Goal: Task Accomplishment & Management: Manage account settings

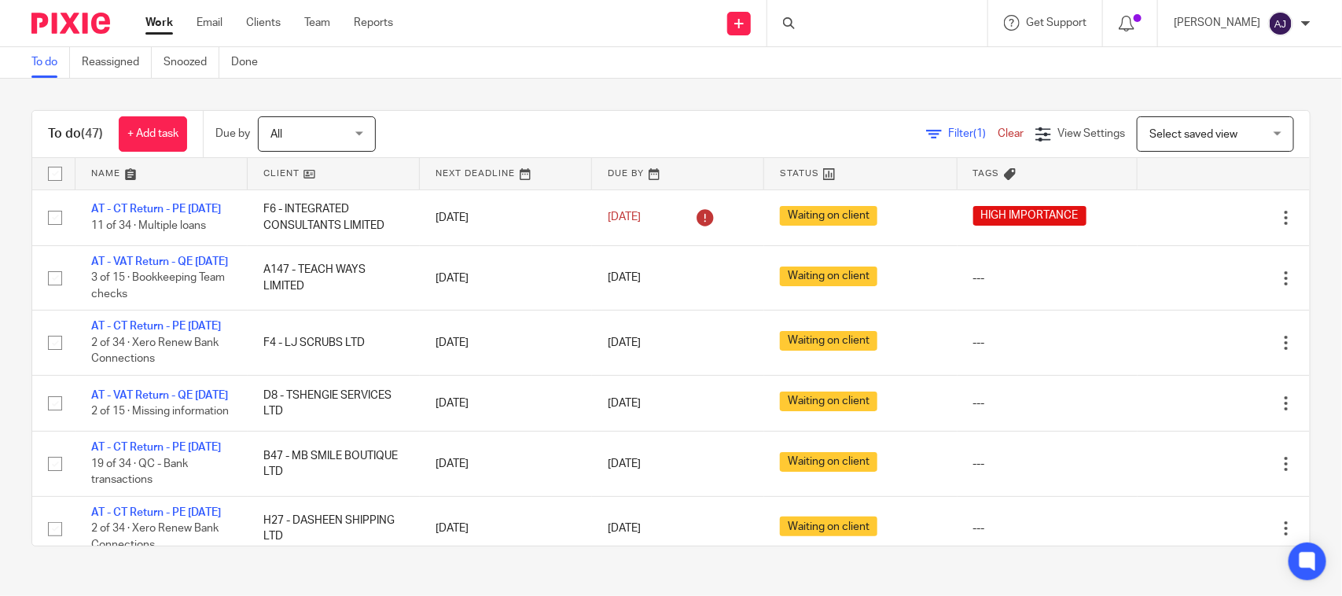
click at [583, 76] on div "To do Reassigned Snoozed Done" at bounding box center [671, 62] width 1342 height 31
click at [567, 53] on div "To do Reassigned Snoozed Done" at bounding box center [671, 62] width 1342 height 31
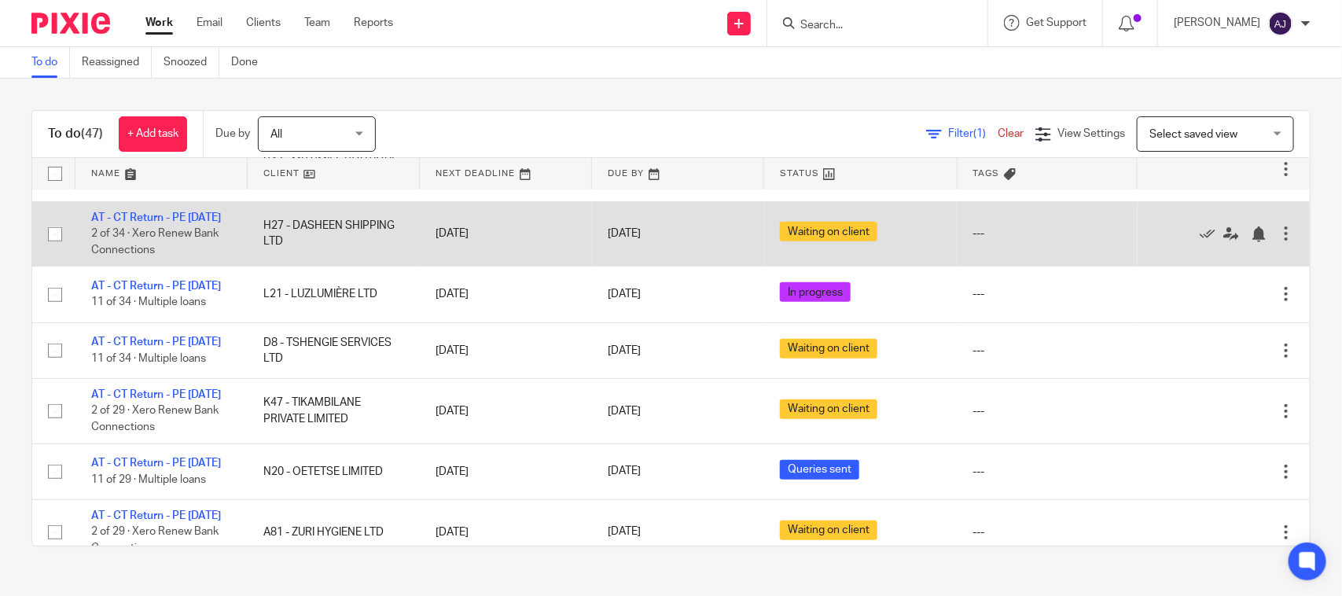
scroll to position [197, 0]
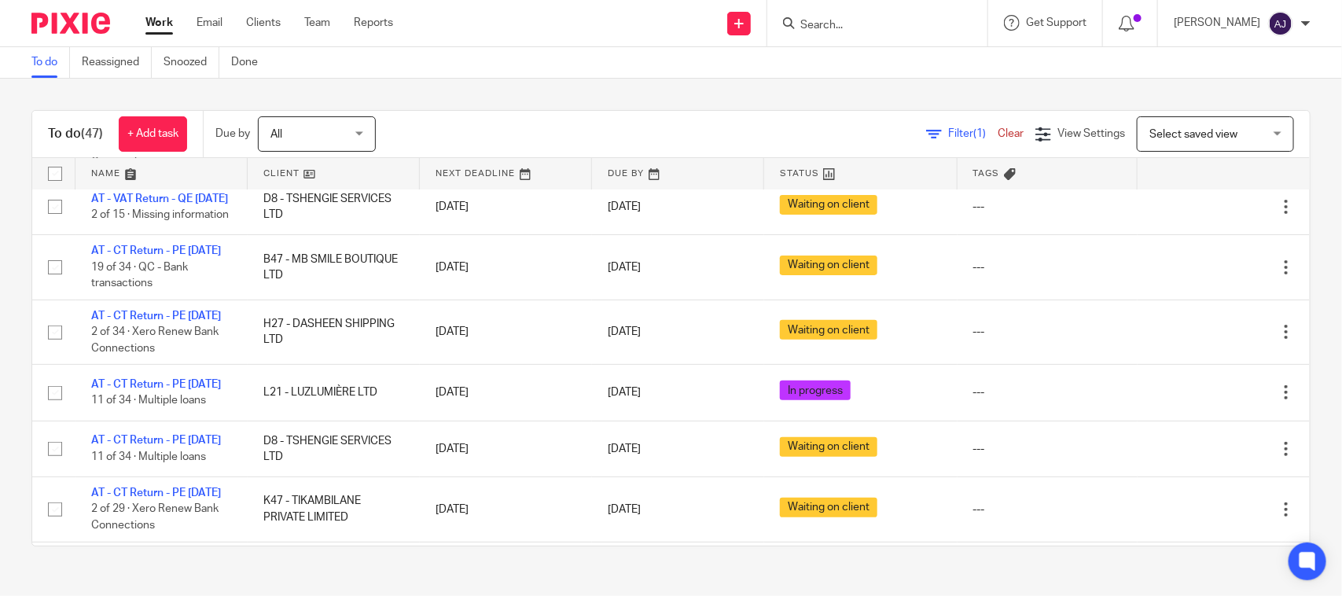
click at [572, 98] on div "To do (47) + Add task Due by All All Today Tomorrow This week Next week This mo…" at bounding box center [671, 328] width 1342 height 499
click at [826, 24] on input "Search" at bounding box center [870, 26] width 142 height 14
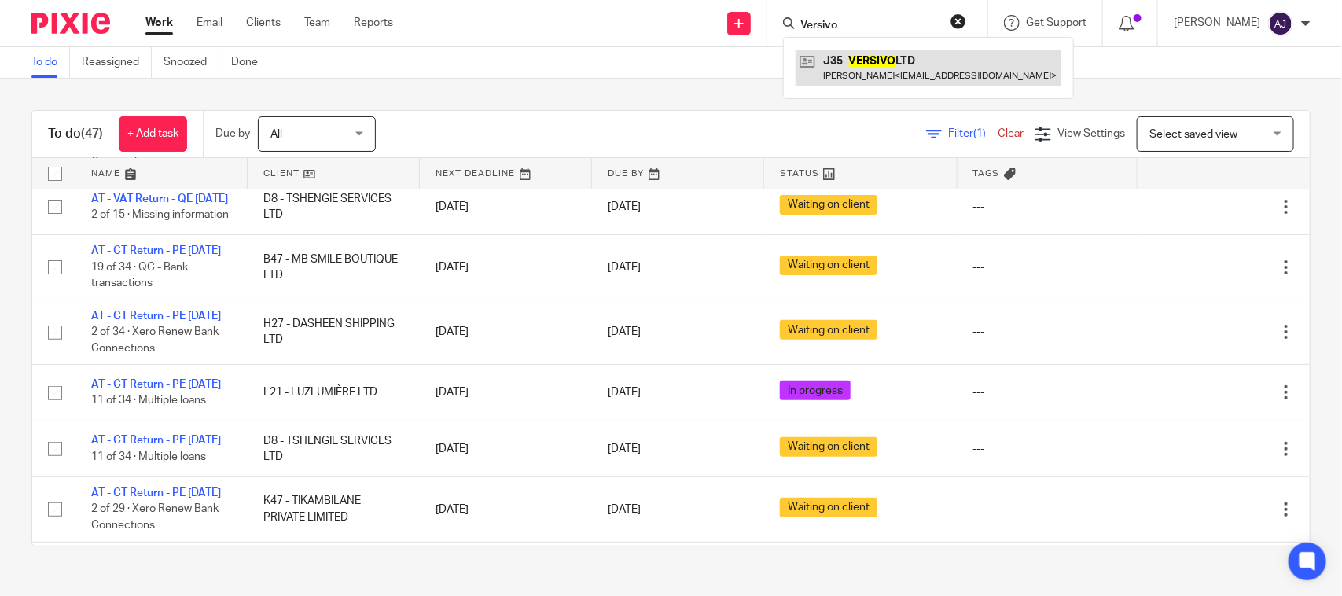
type input "Versivo"
click at [948, 53] on link at bounding box center [929, 68] width 266 height 36
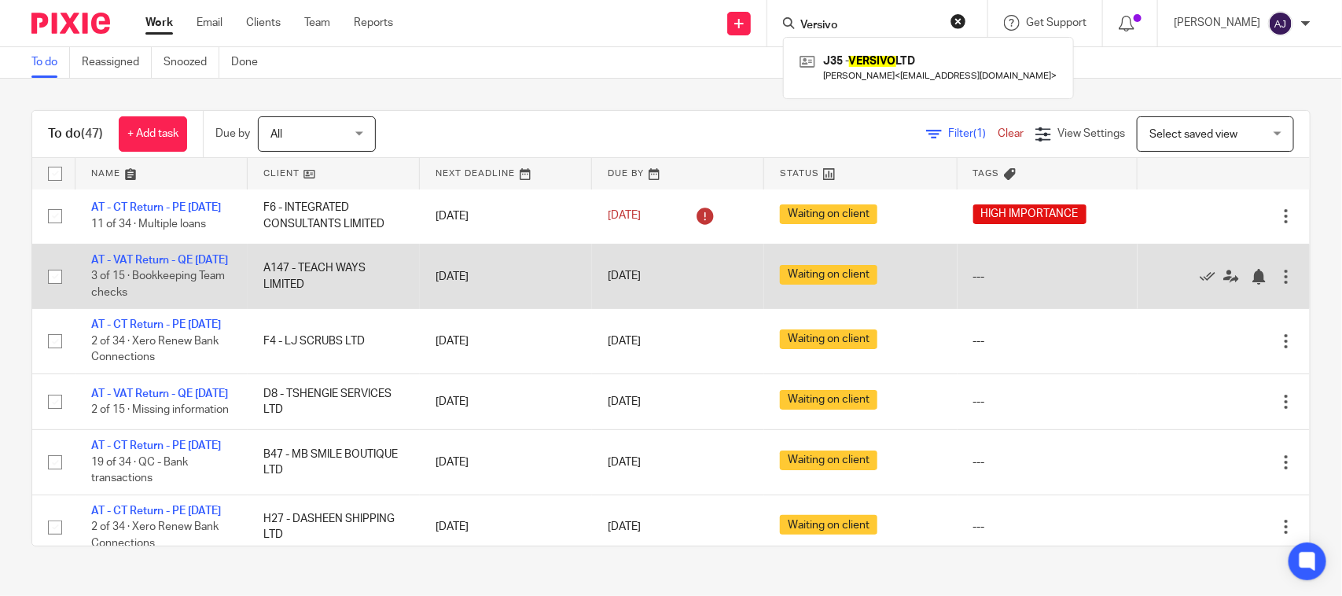
scroll to position [0, 0]
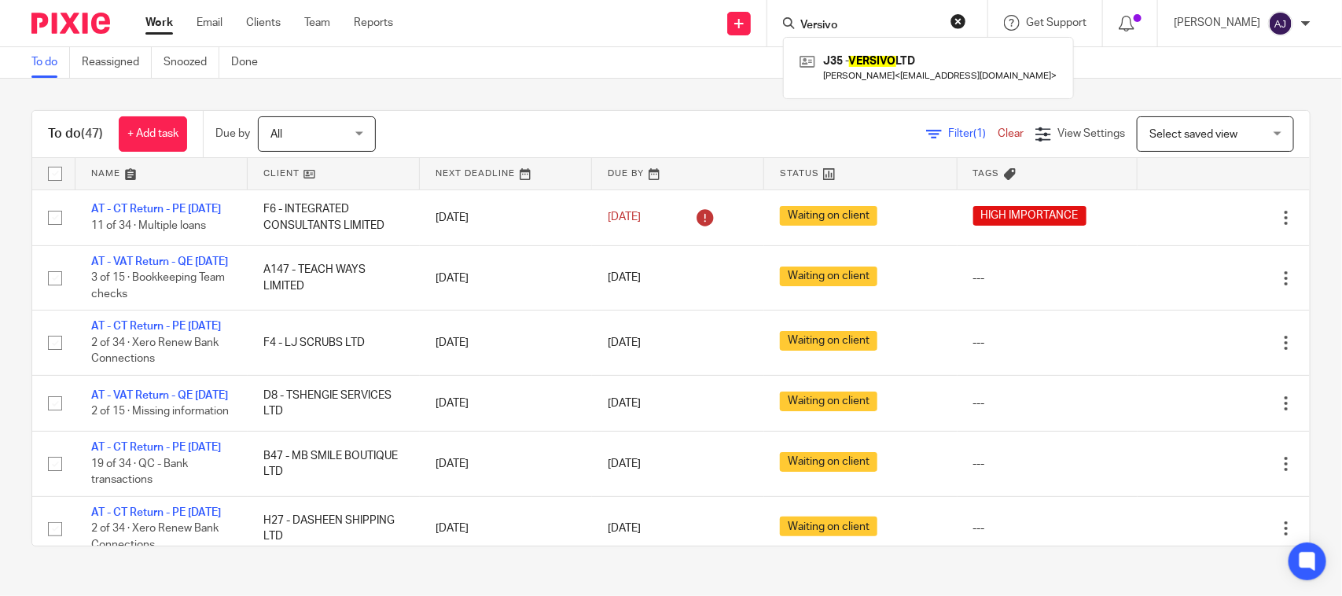
click at [664, 84] on div "To do (47) + Add task Due by All All Today Tomorrow This week Next week This mo…" at bounding box center [671, 328] width 1342 height 499
click at [653, 89] on div "To do (47) + Add task Due by All All Today Tomorrow This week Next week This mo…" at bounding box center [671, 328] width 1342 height 499
click at [565, 116] on div "Filter (1) Clear View Settings View Settings (1) Filters Clear Save Manage save…" at bounding box center [856, 133] width 907 height 35
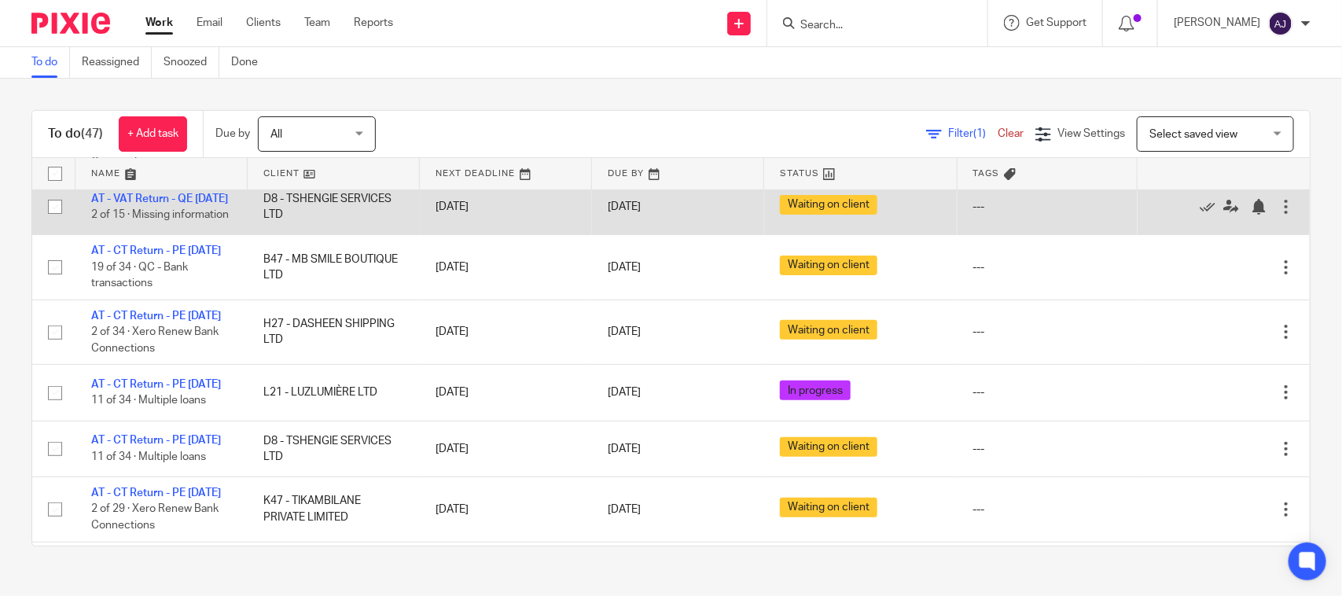
scroll to position [295, 0]
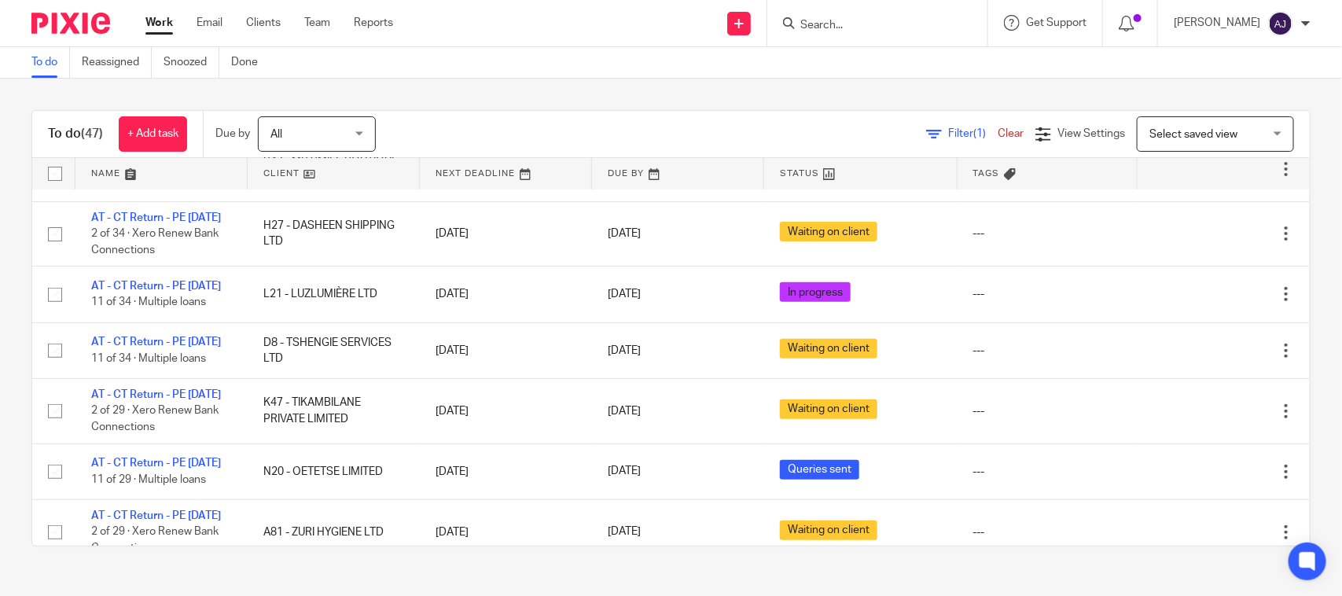
click at [602, 99] on div "To do (47) + Add task Due by All All Today Tomorrow This week Next week This mo…" at bounding box center [671, 328] width 1342 height 499
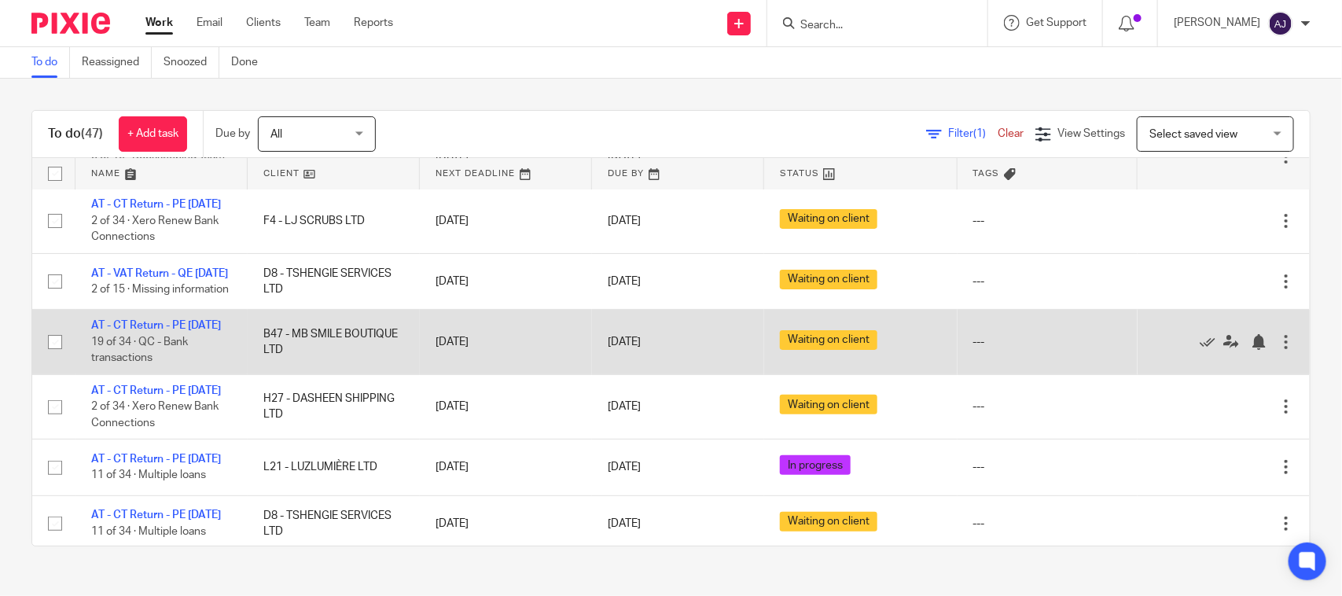
scroll to position [0, 0]
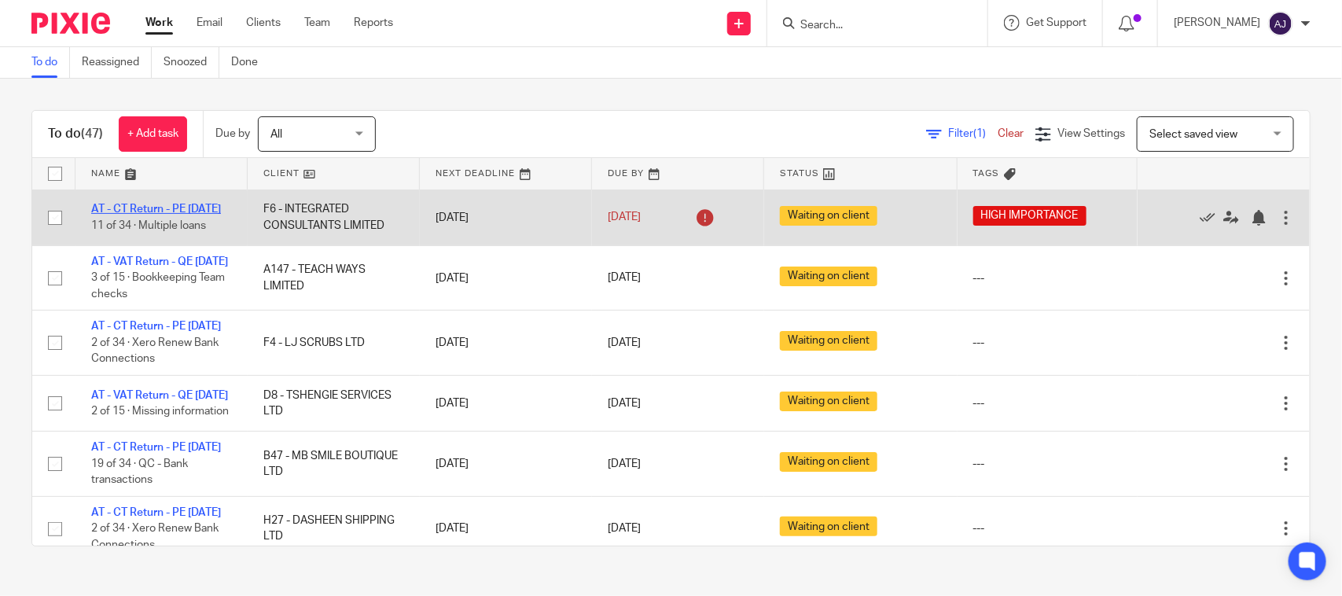
click at [152, 205] on link "AT - CT Return - PE [DATE]" at bounding box center [156, 209] width 130 height 11
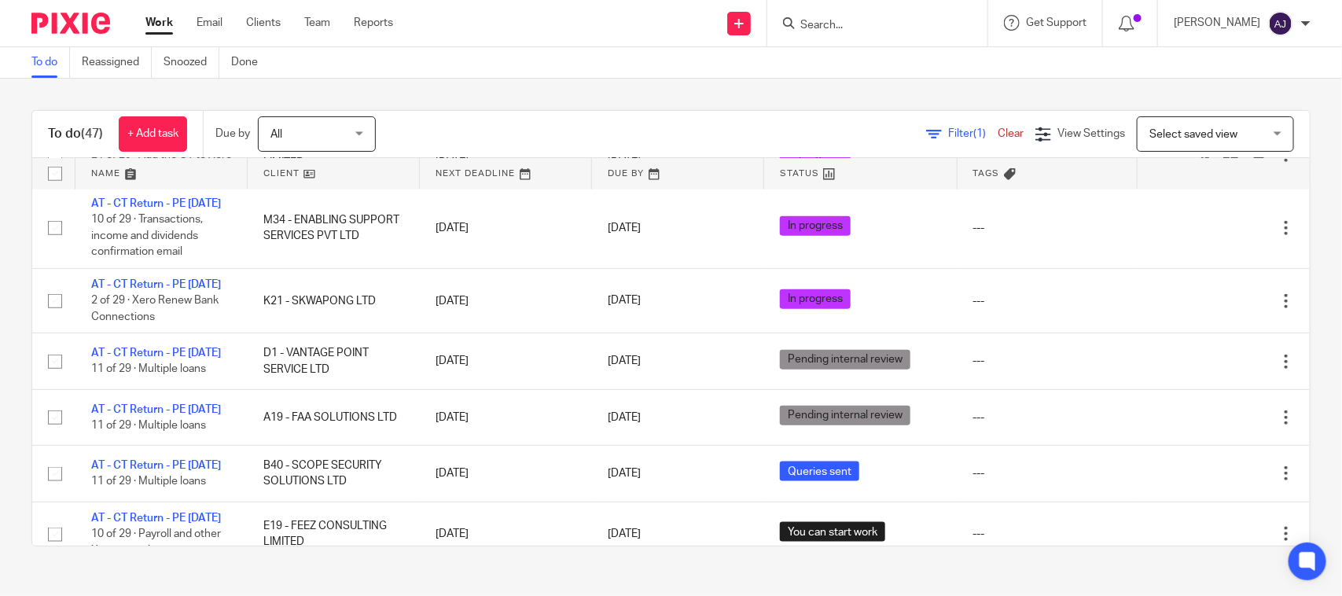
scroll to position [688, 0]
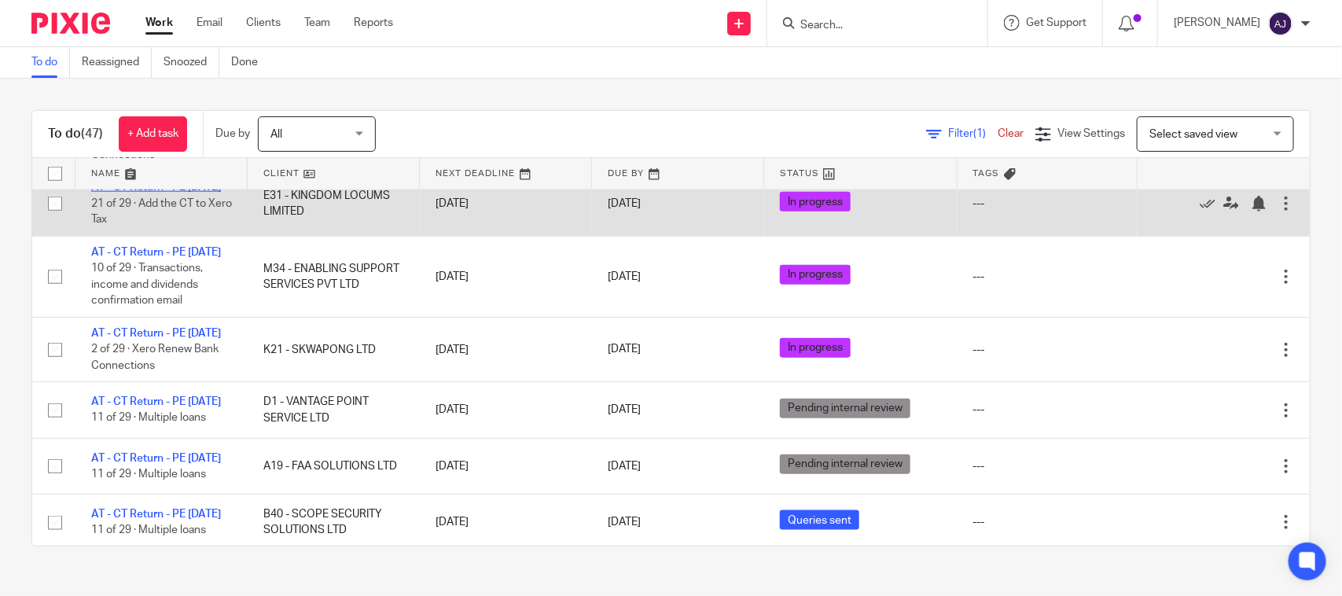
click at [112, 193] on link "AT - CT Return - PE 31-03-2025" at bounding box center [156, 187] width 130 height 11
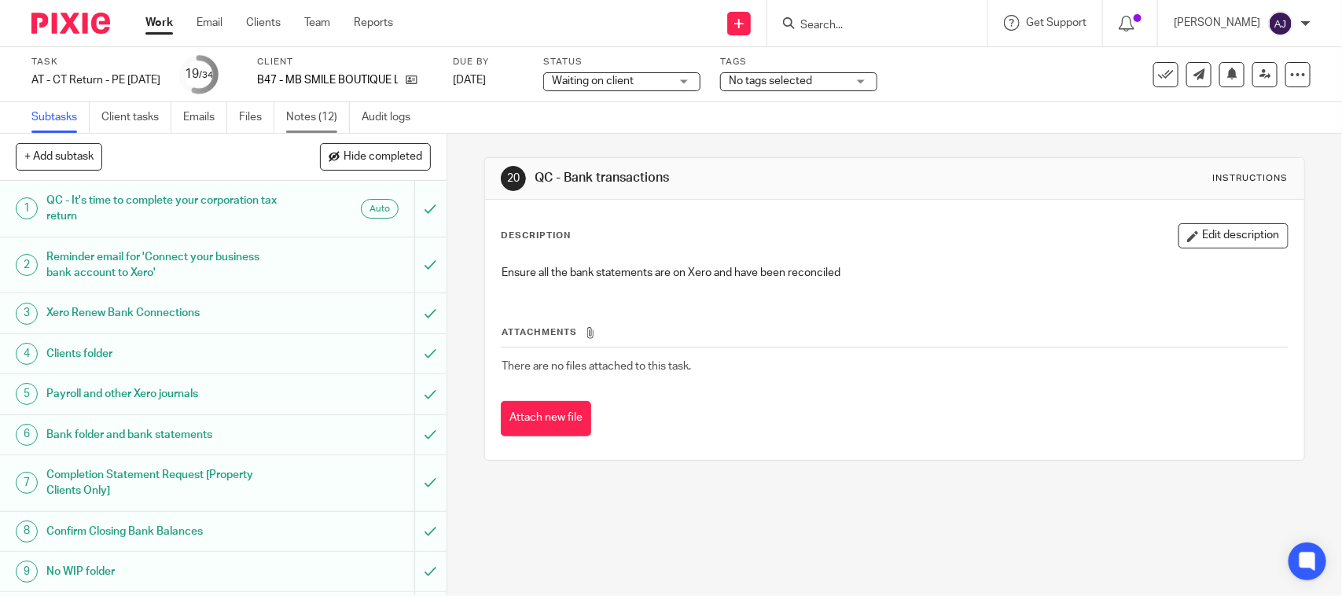
click at [304, 111] on link "Notes (12)" at bounding box center [318, 117] width 64 height 31
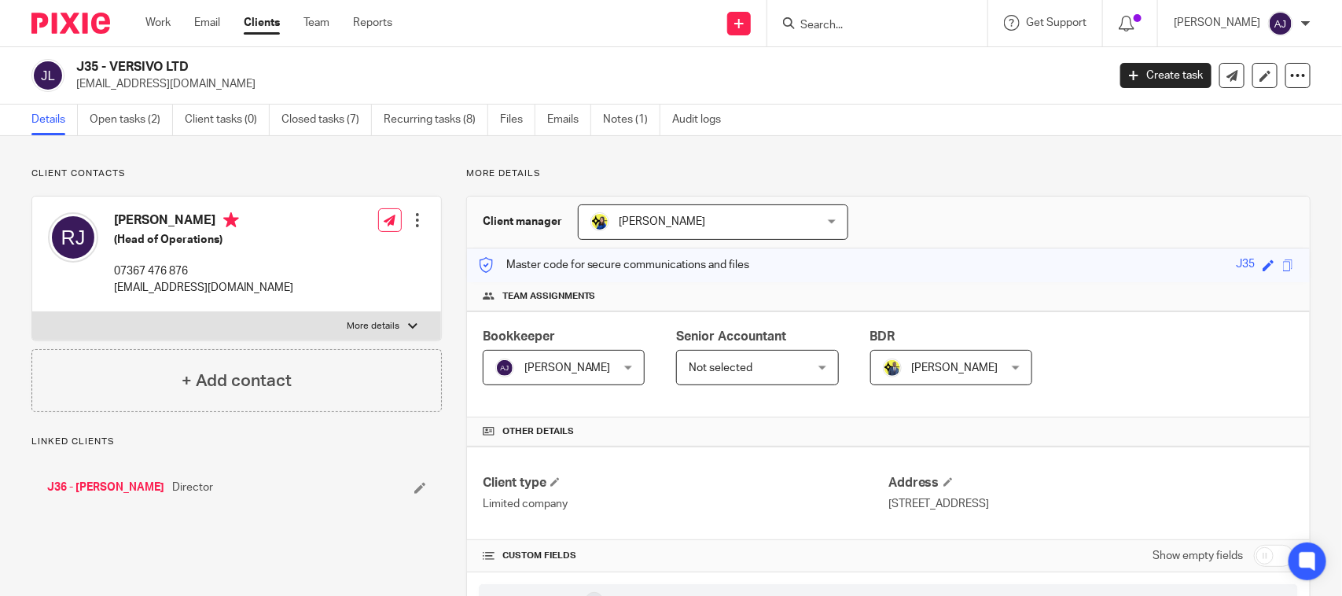
click at [555, 71] on h2 "J35 - VERSIVO LTD" at bounding box center [484, 67] width 816 height 17
click at [136, 112] on link "Open tasks (2)" at bounding box center [131, 120] width 83 height 31
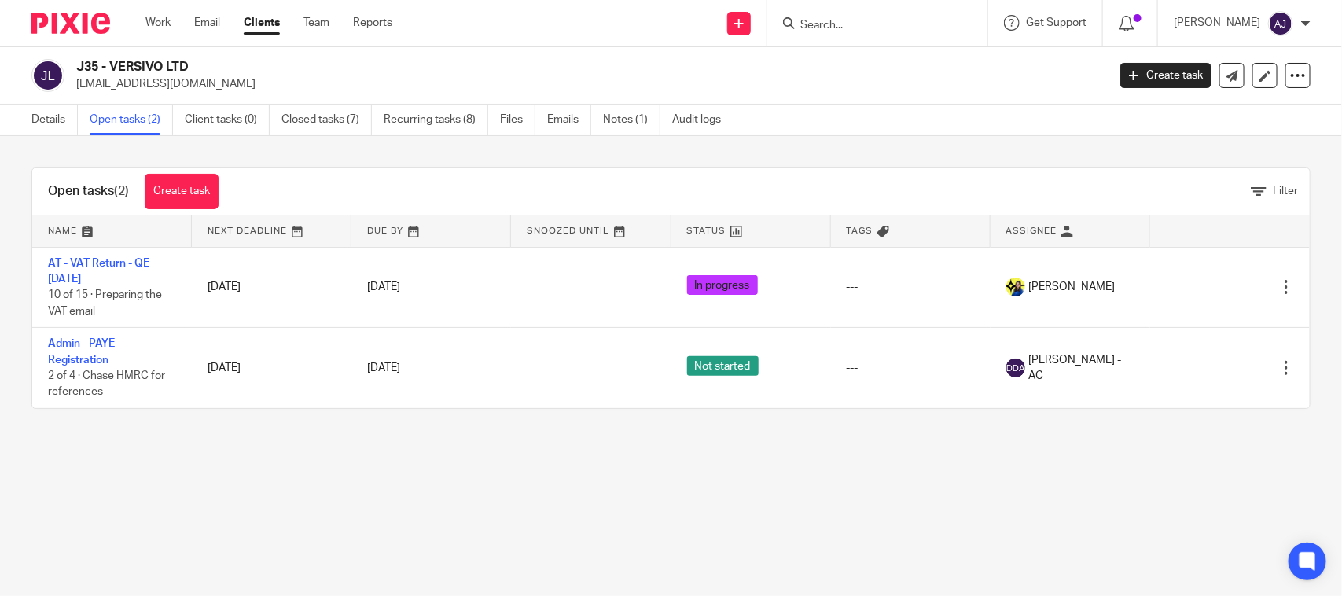
click at [356, 512] on main "J35 - VERSIVO LTD robertjones93a@gmail.com Create task Update from Companies Ho…" at bounding box center [671, 298] width 1342 height 596
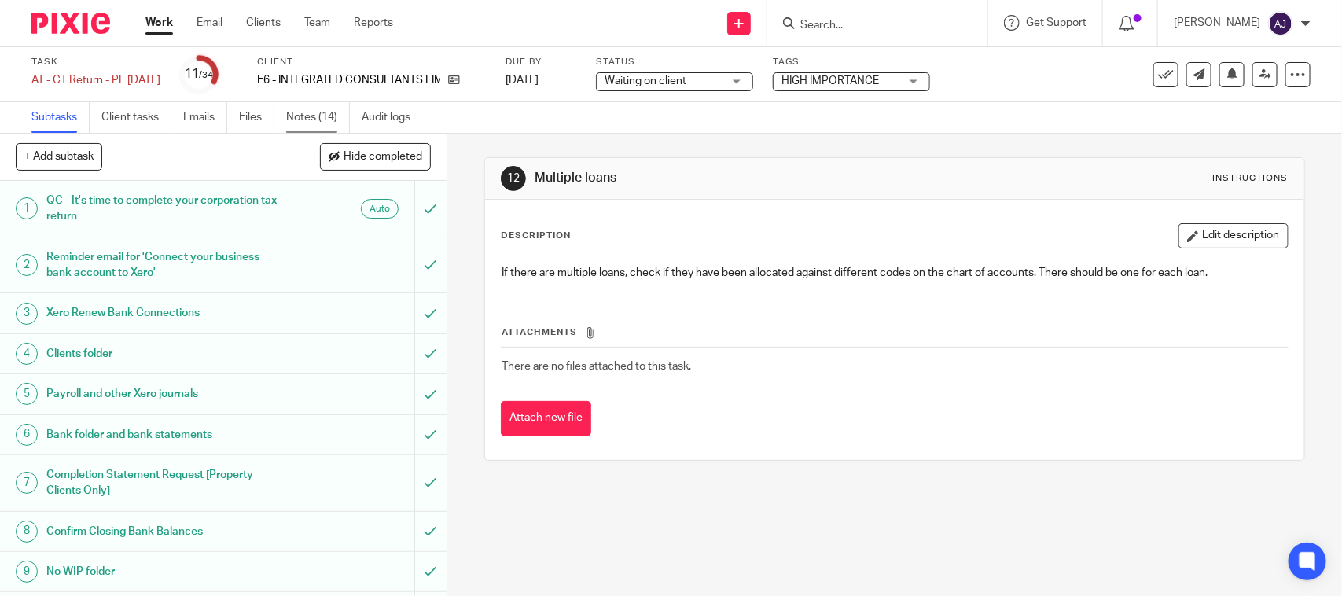
click at [333, 123] on link "Notes (14)" at bounding box center [318, 117] width 64 height 31
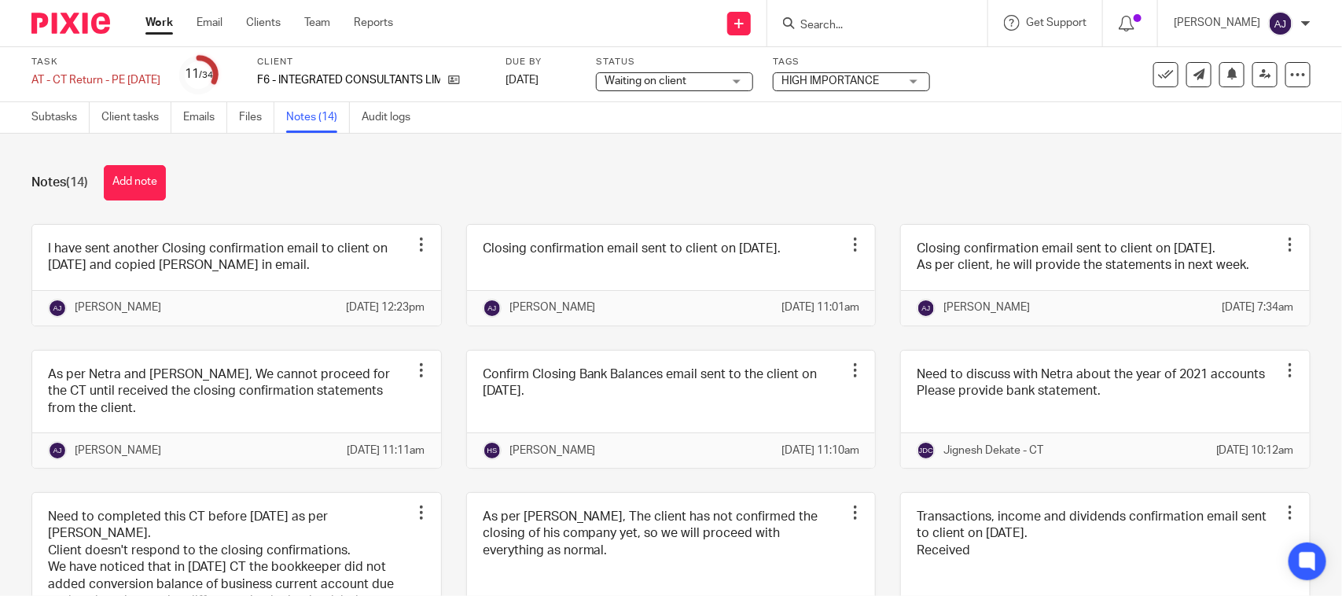
click at [366, 175] on div "Notes (14) Add note" at bounding box center [670, 182] width 1279 height 35
click at [36, 116] on link "Subtasks" at bounding box center [60, 117] width 58 height 31
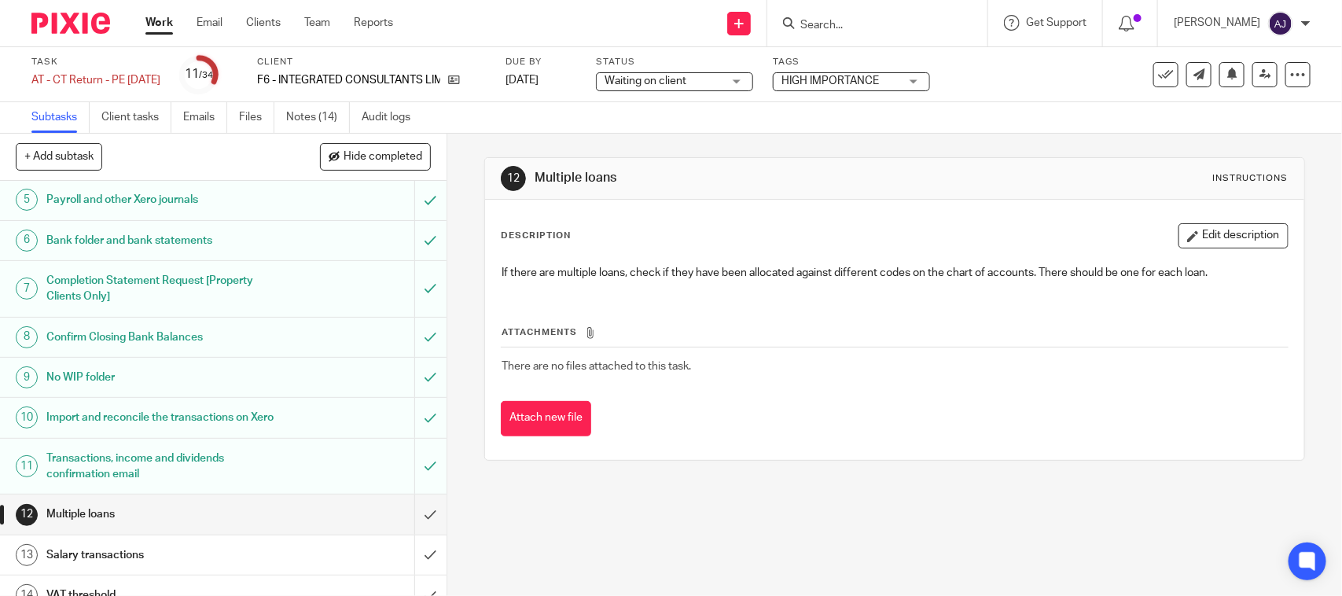
scroll to position [197, 0]
click at [410, 337] on input "submit" at bounding box center [223, 334] width 447 height 39
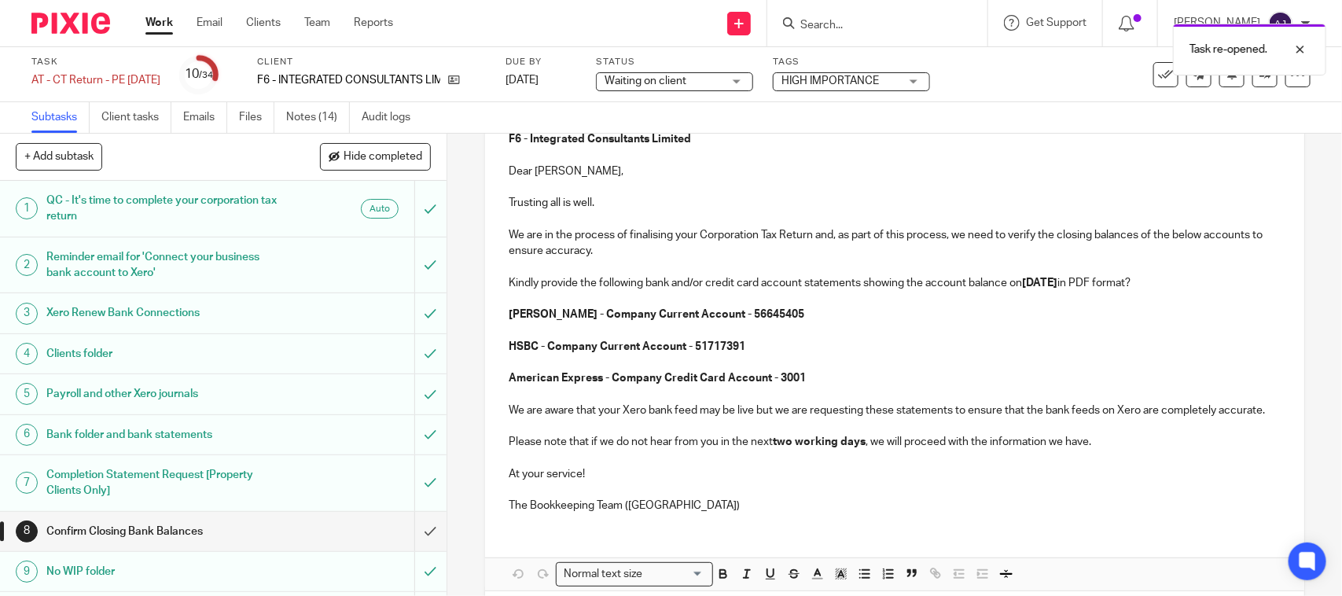
scroll to position [98, 0]
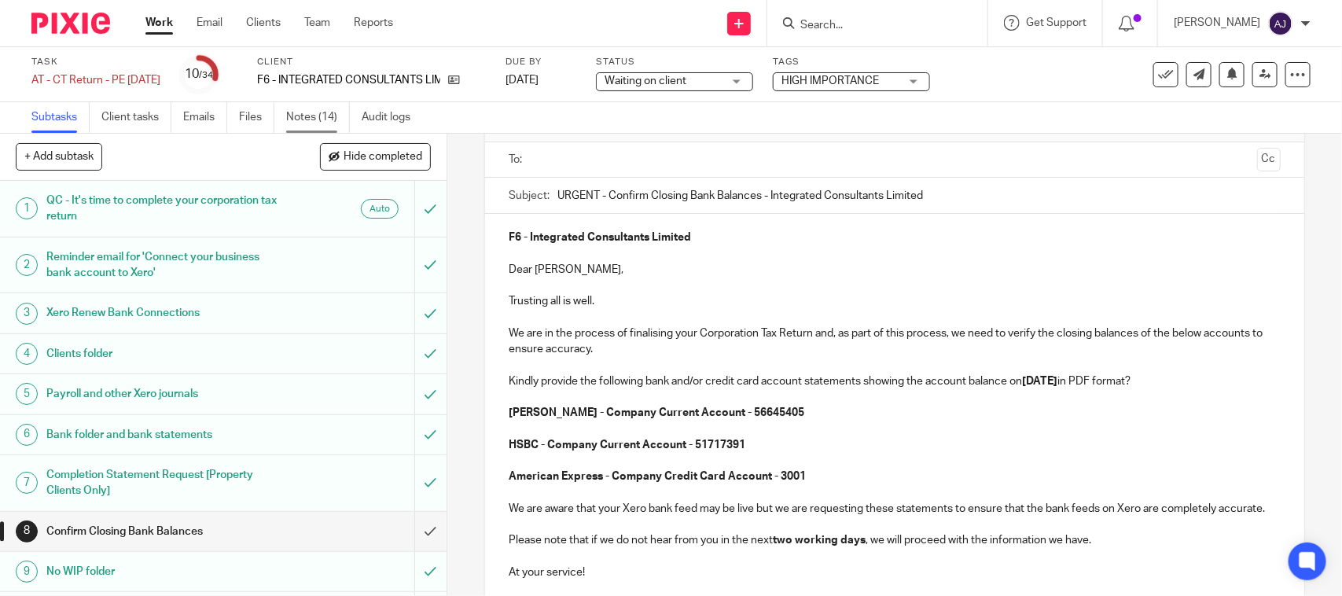
click at [311, 126] on link "Notes (14)" at bounding box center [318, 117] width 64 height 31
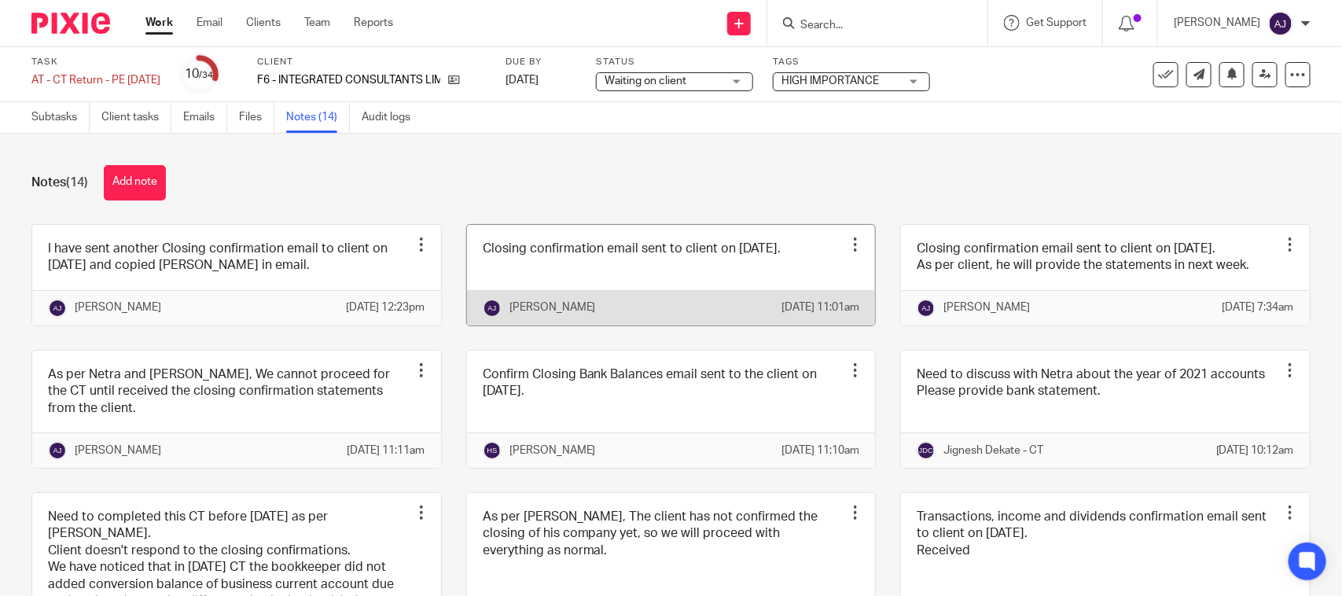
click at [731, 225] on link at bounding box center [671, 275] width 409 height 101
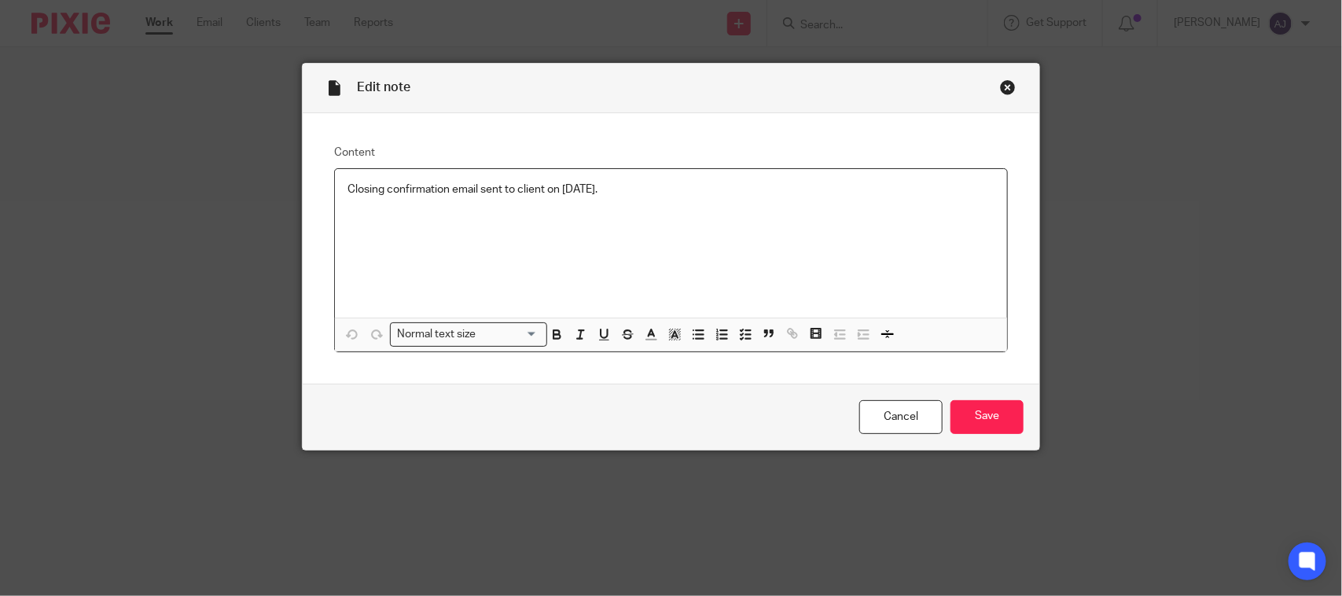
click at [1001, 90] on div "Close this dialog window" at bounding box center [1008, 87] width 16 height 16
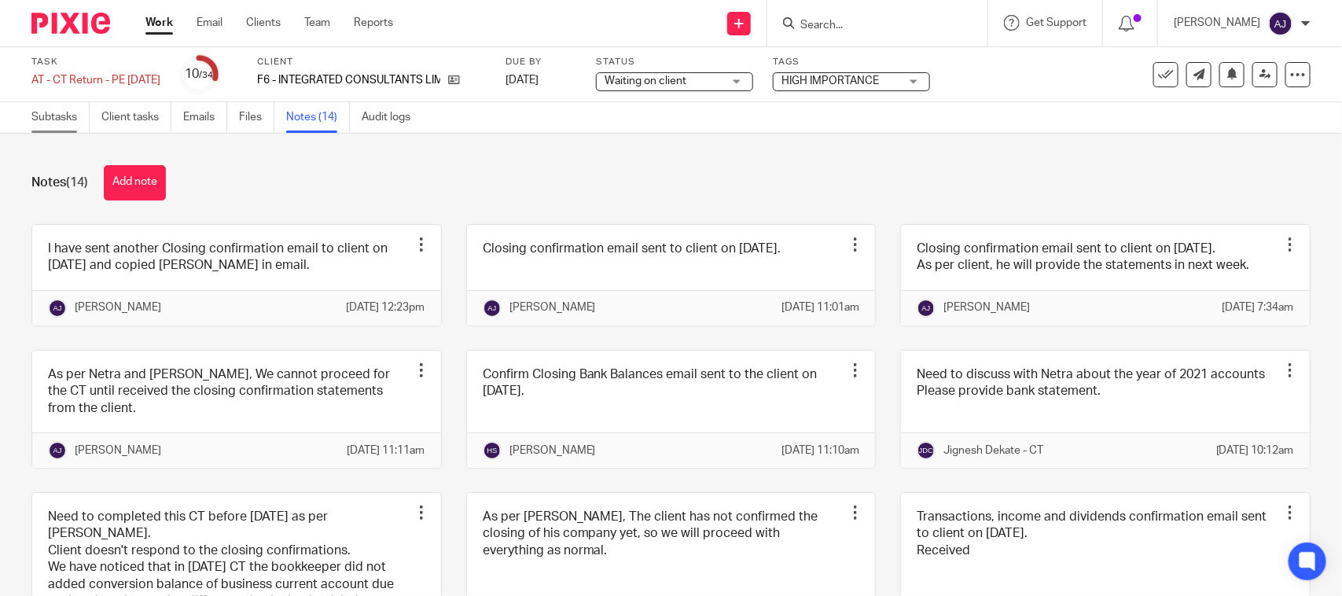
click at [53, 118] on link "Subtasks" at bounding box center [60, 117] width 58 height 31
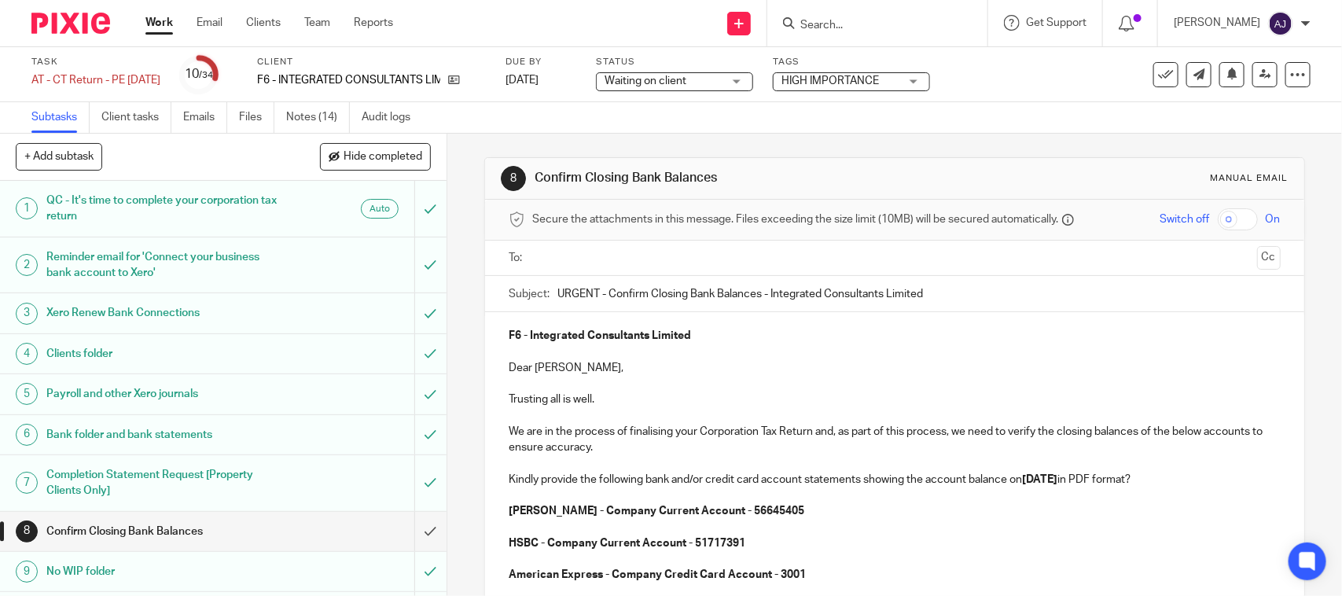
click at [663, 269] on ul at bounding box center [895, 258] width 723 height 26
click at [666, 262] on input "text" at bounding box center [894, 258] width 712 height 18
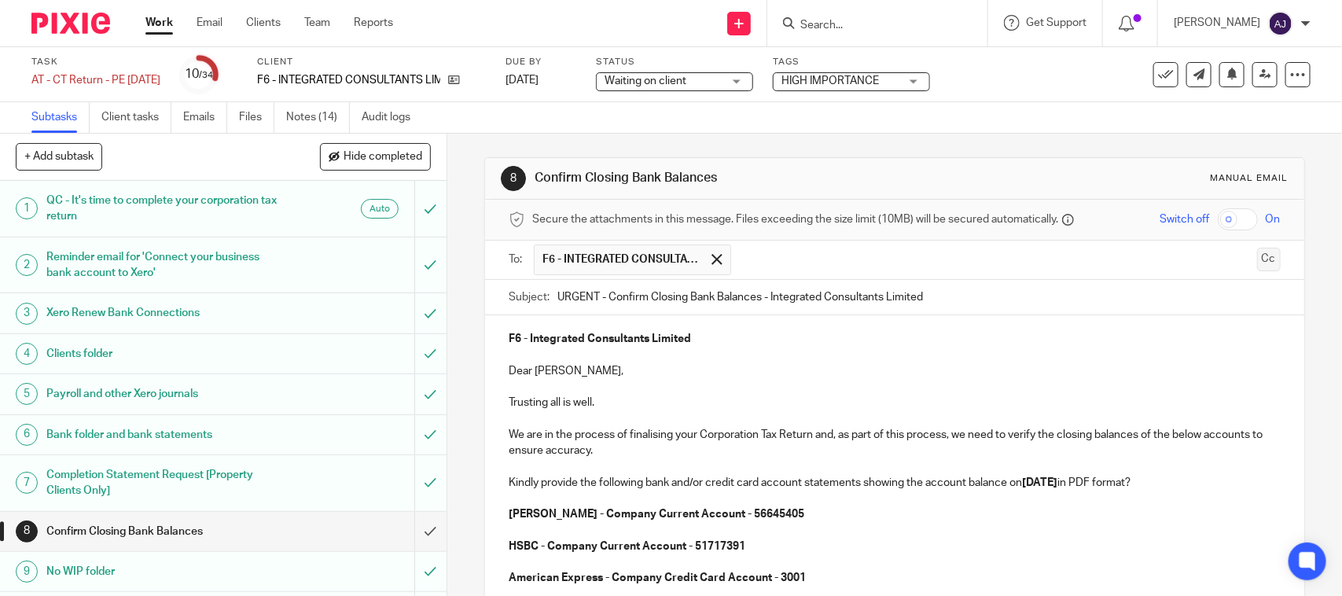
click at [1257, 261] on button "Cc" at bounding box center [1269, 260] width 24 height 24
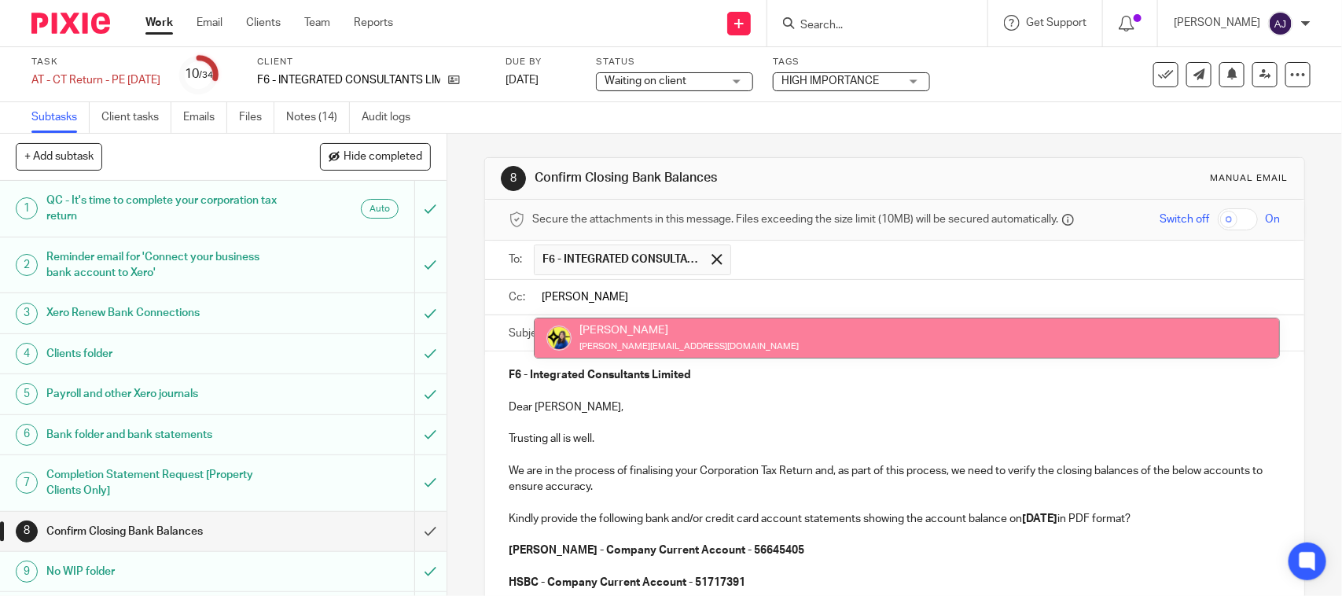
type input "Bob"
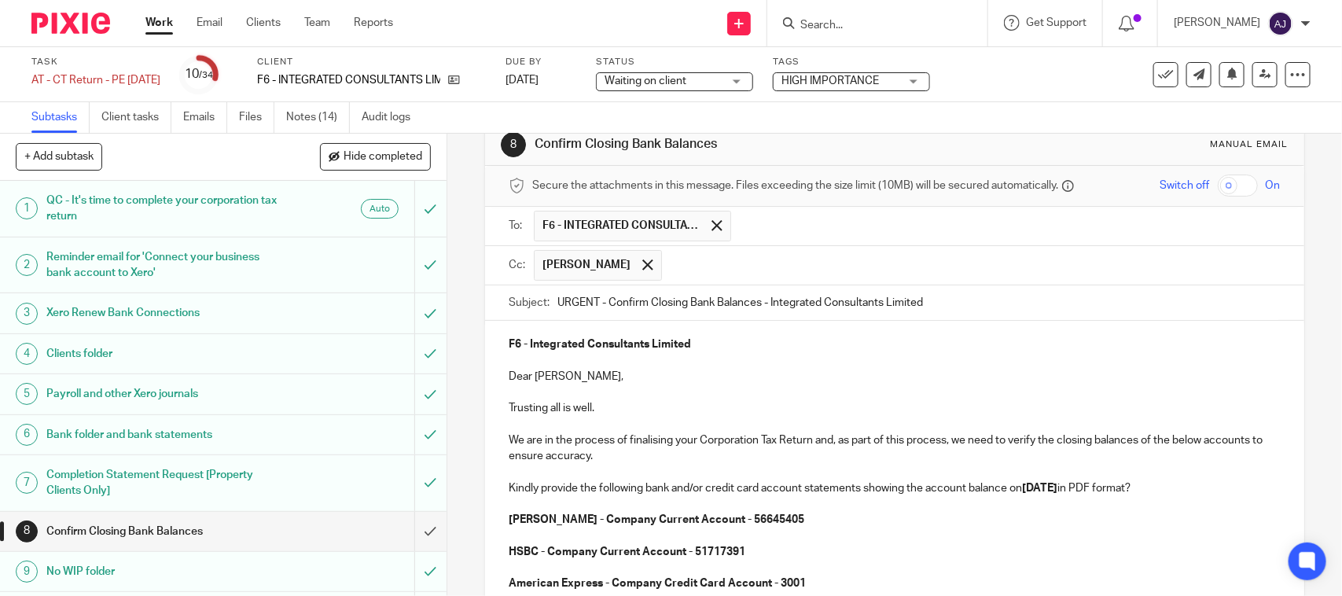
scroll to position [329, 0]
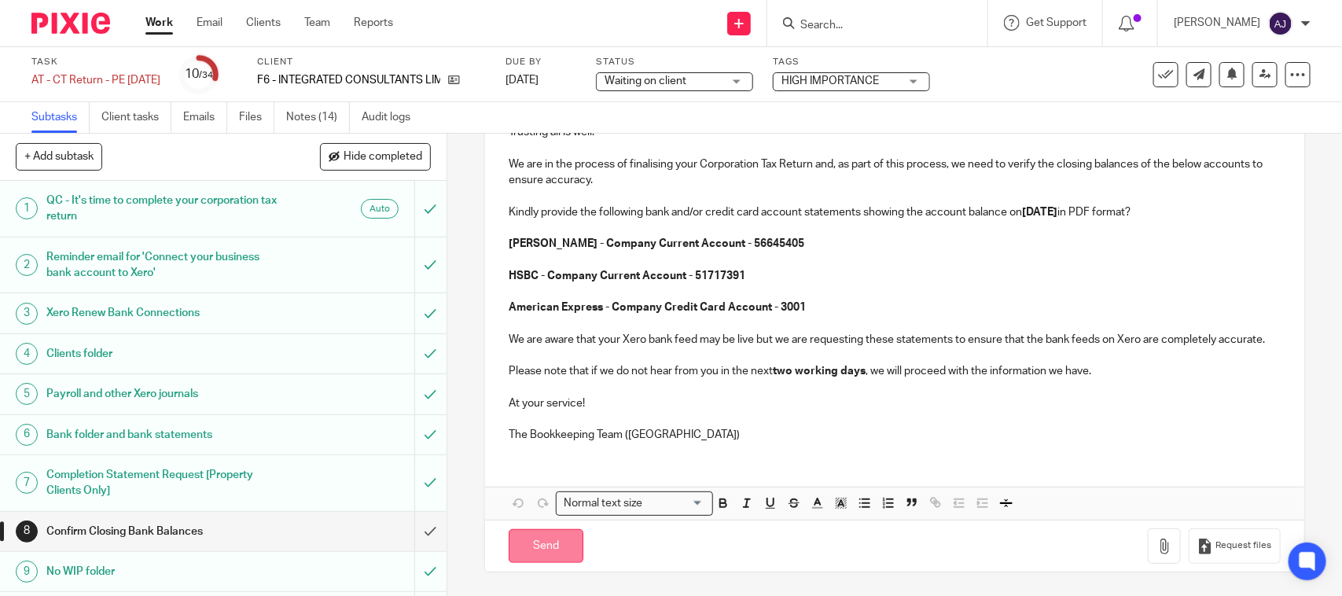
click at [549, 550] on input "Send" at bounding box center [546, 546] width 75 height 34
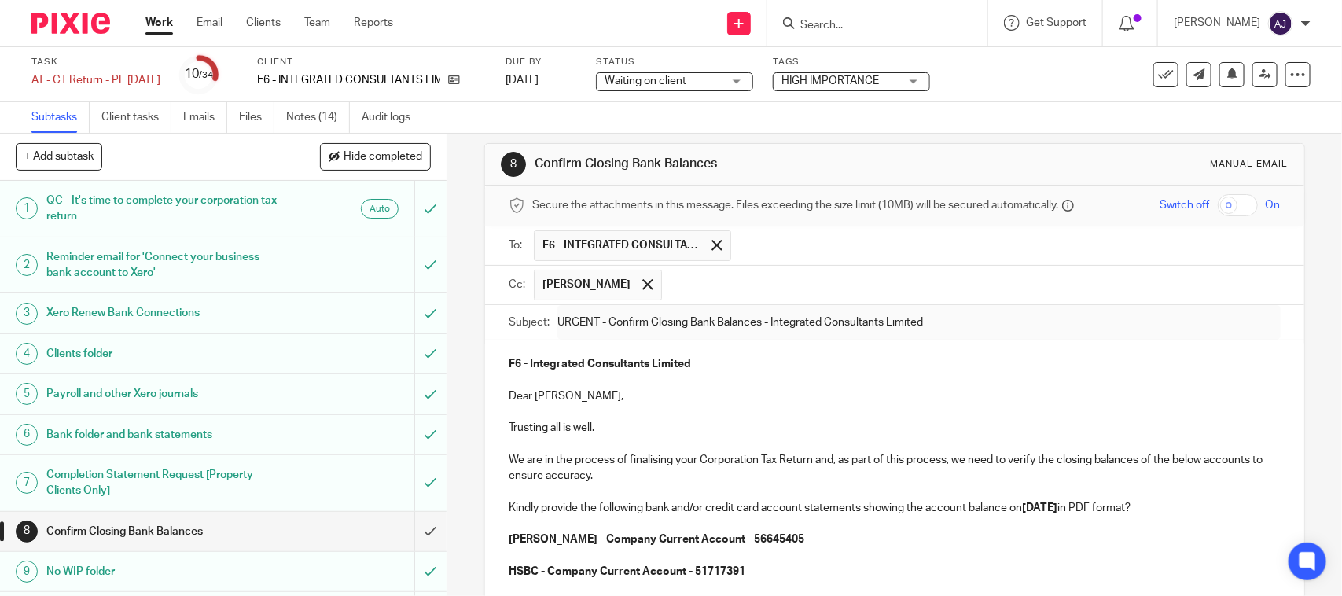
scroll to position [0, 0]
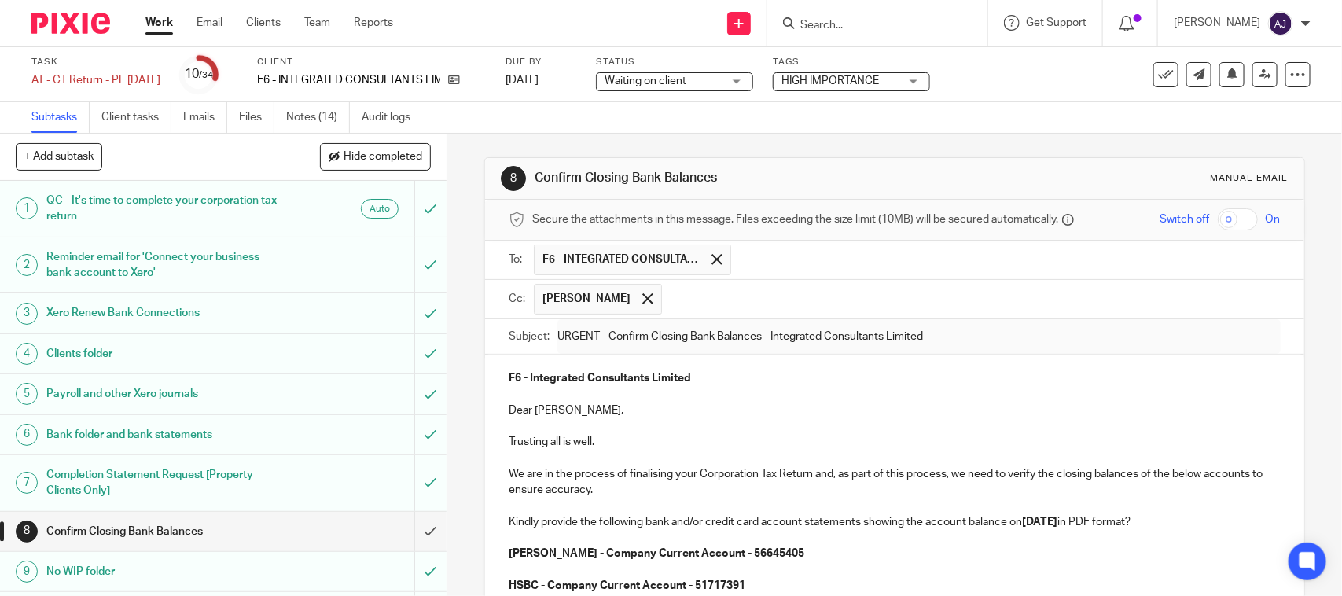
type input "Sent"
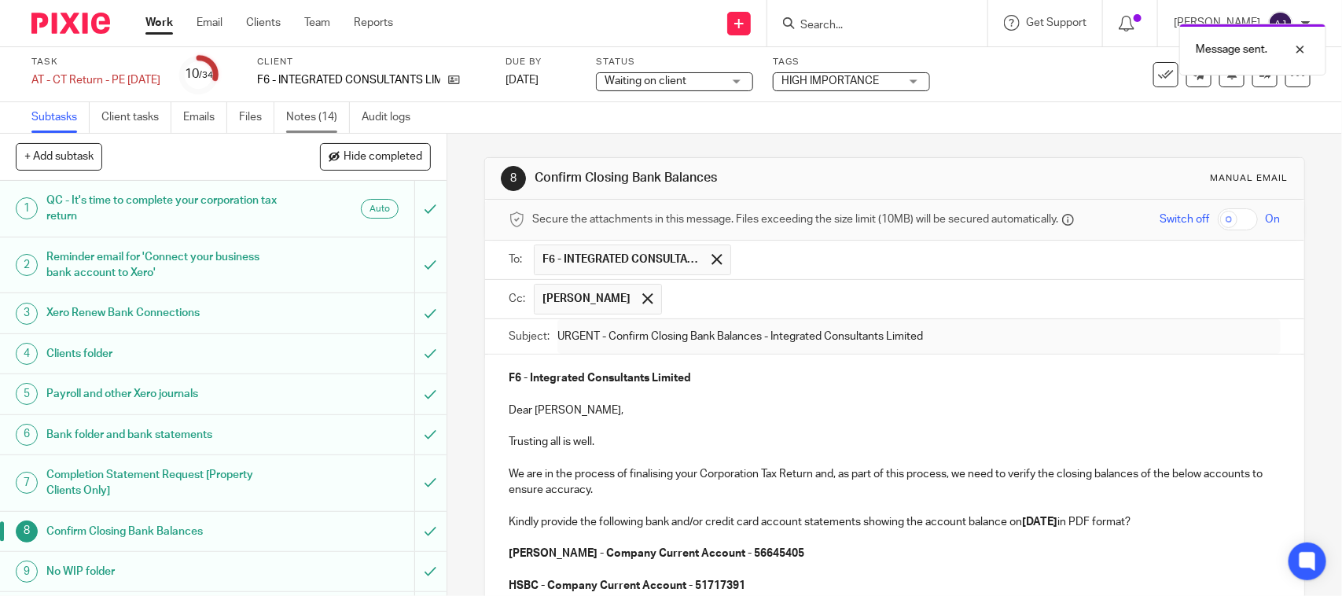
click at [326, 118] on link "Notes (14)" at bounding box center [318, 117] width 64 height 31
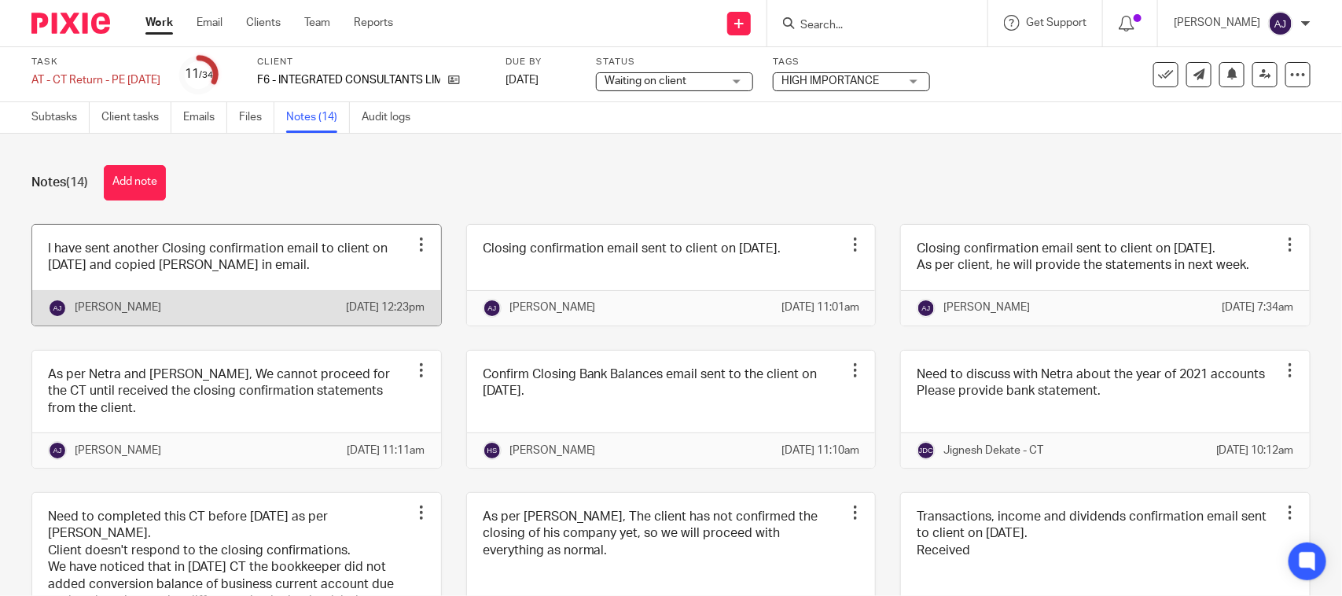
click at [318, 261] on link at bounding box center [236, 275] width 409 height 101
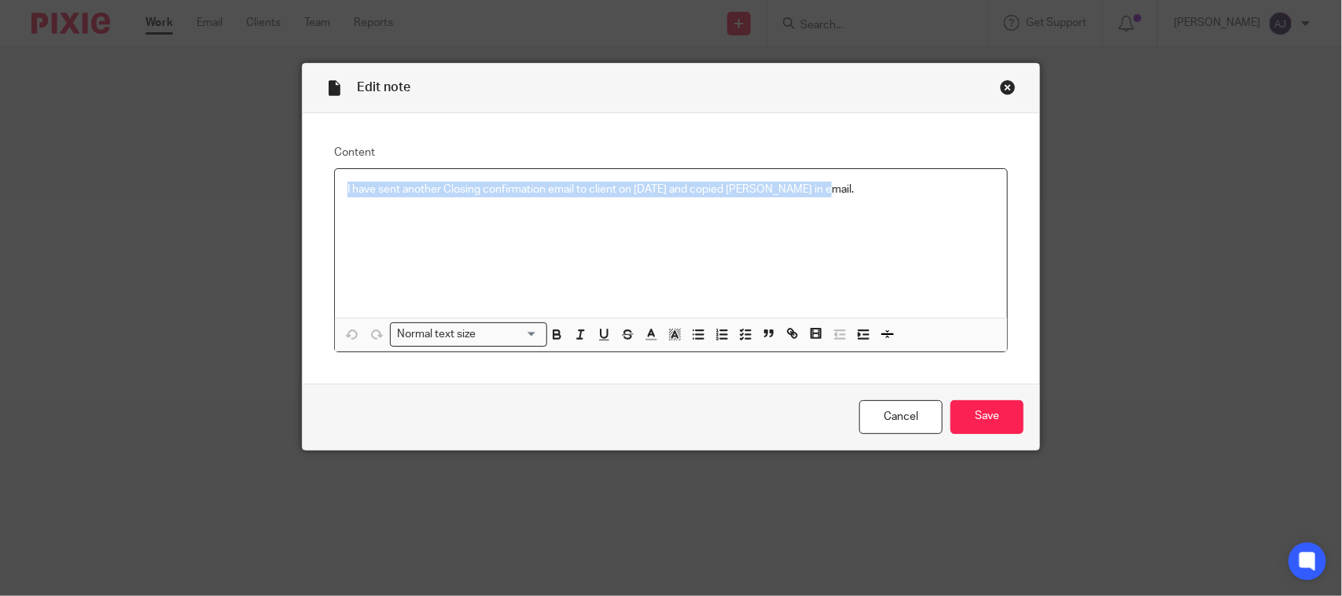
drag, startPoint x: 824, startPoint y: 198, endPoint x: 0, endPoint y: 174, distance: 824.4
click at [0, 175] on div "Edit note Content I have sent another Closing confirmation email to client on 2…" at bounding box center [671, 298] width 1342 height 596
copy p "I have sent another Closing confirmation email to client on 22-09-2025 and copi…"
click at [1000, 89] on div "Close this dialog window" at bounding box center [1008, 87] width 16 height 16
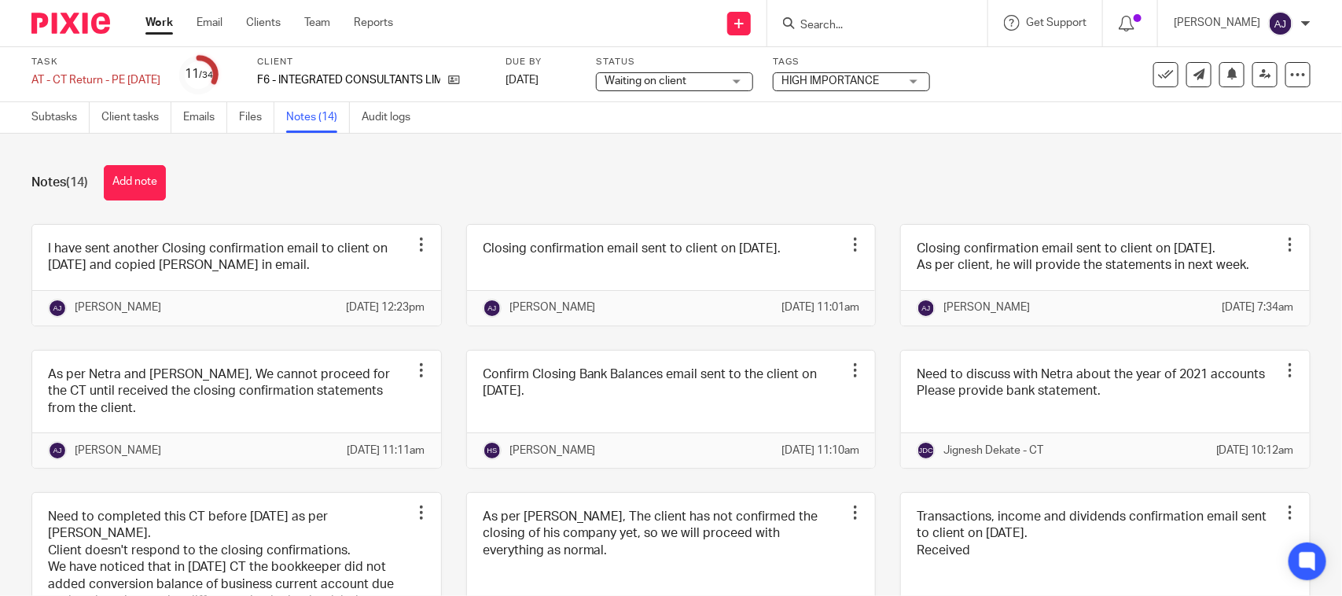
click at [153, 185] on button "Add note" at bounding box center [135, 182] width 62 height 35
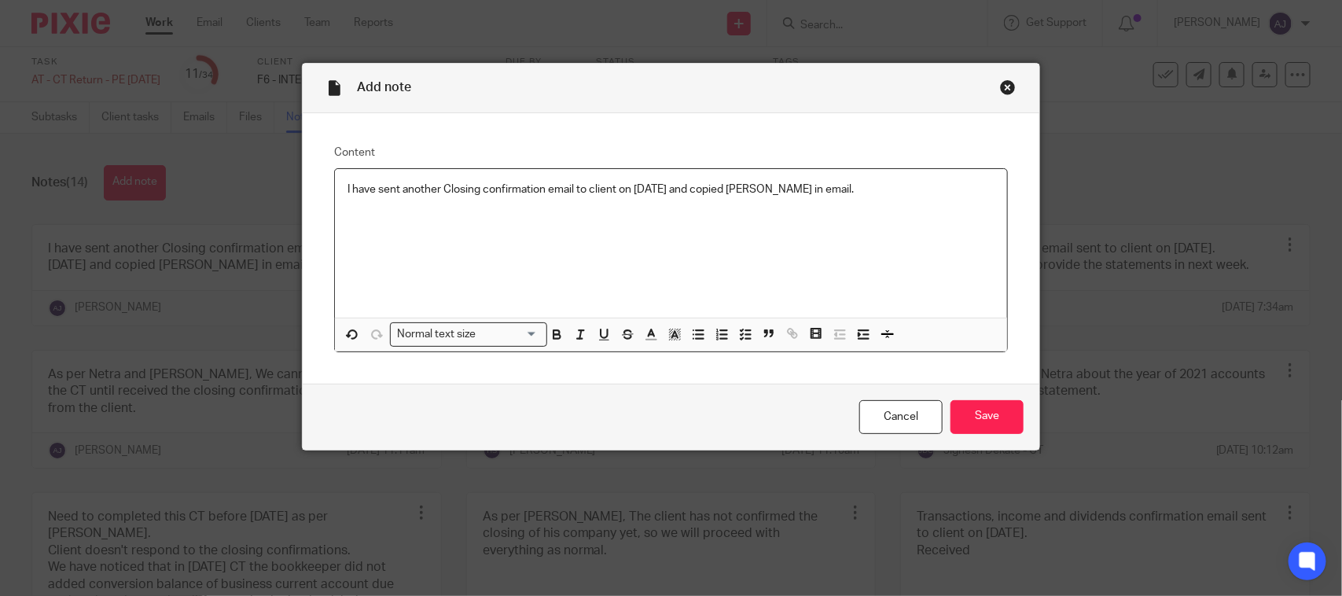
click at [367, 190] on p "I have sent another Closing confirmation email to client on [DATE] and copied […" at bounding box center [671, 190] width 647 height 16
click at [992, 426] on input "Save" at bounding box center [987, 417] width 73 height 34
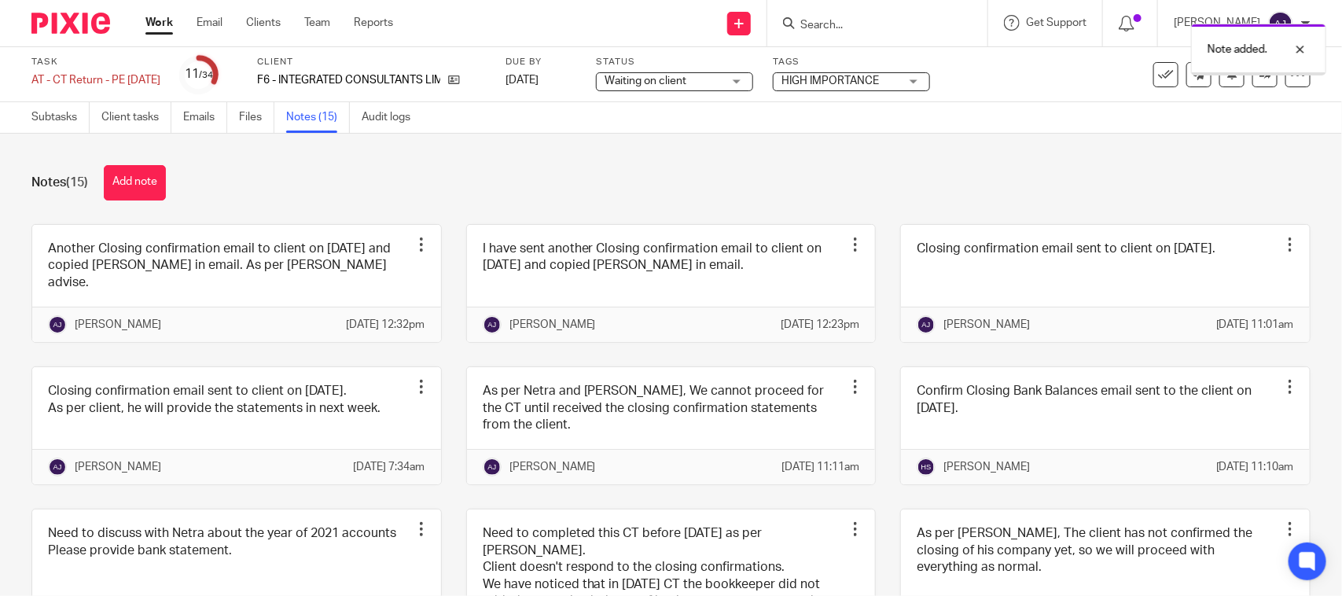
click at [626, 152] on div "Notes (15) Add note Another Closing confirmation email to client on 26-09-2025 …" at bounding box center [671, 365] width 1342 height 462
click at [60, 123] on link "Subtasks" at bounding box center [60, 117] width 58 height 31
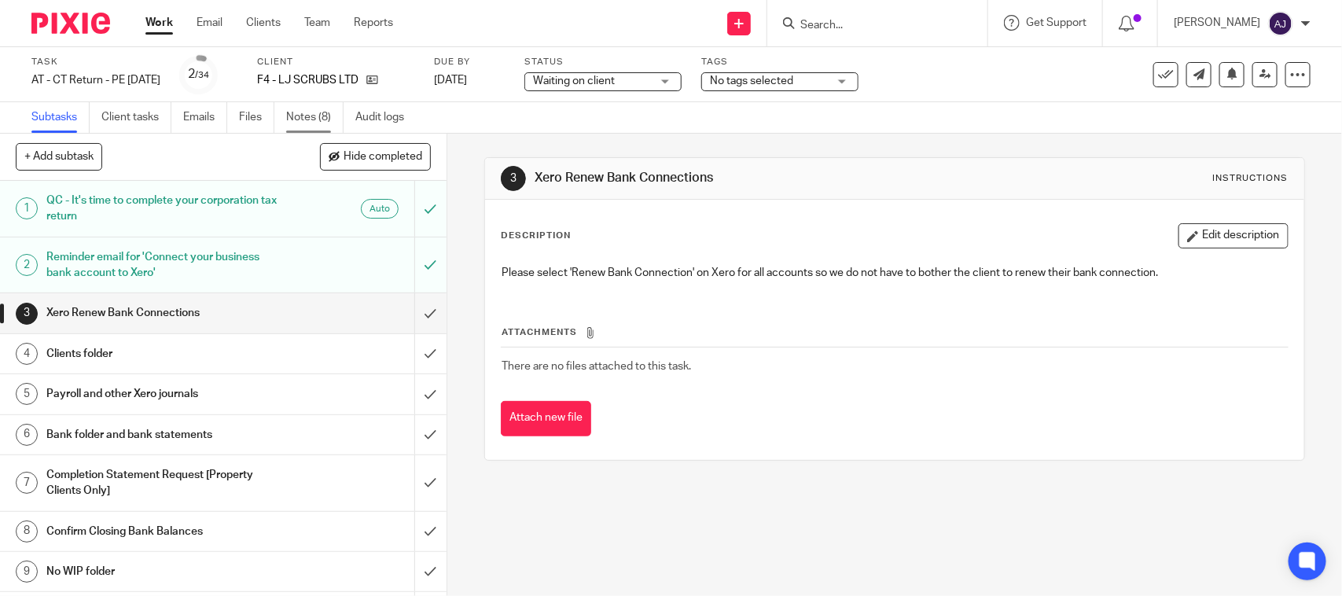
click at [308, 123] on link "Notes (8)" at bounding box center [314, 117] width 57 height 31
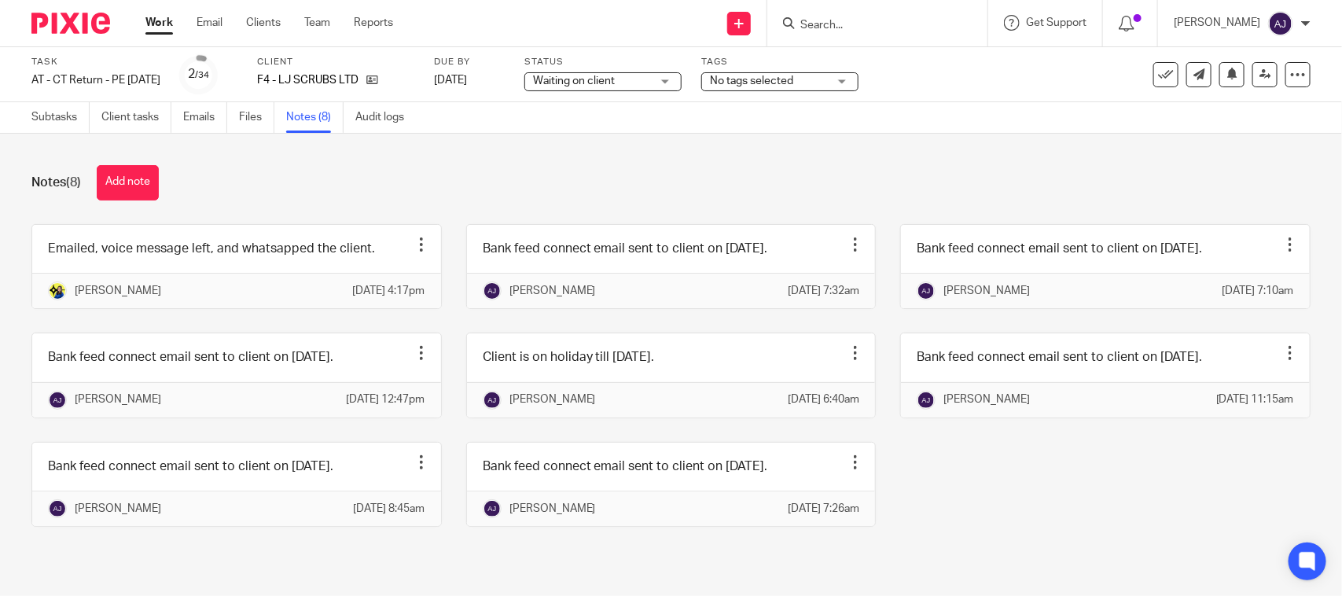
click at [537, 175] on div "Notes (8) Add note" at bounding box center [670, 182] width 1279 height 35
click at [470, 166] on div "Notes (8) Add note" at bounding box center [670, 182] width 1279 height 35
click at [134, 181] on button "Add note" at bounding box center [128, 182] width 62 height 35
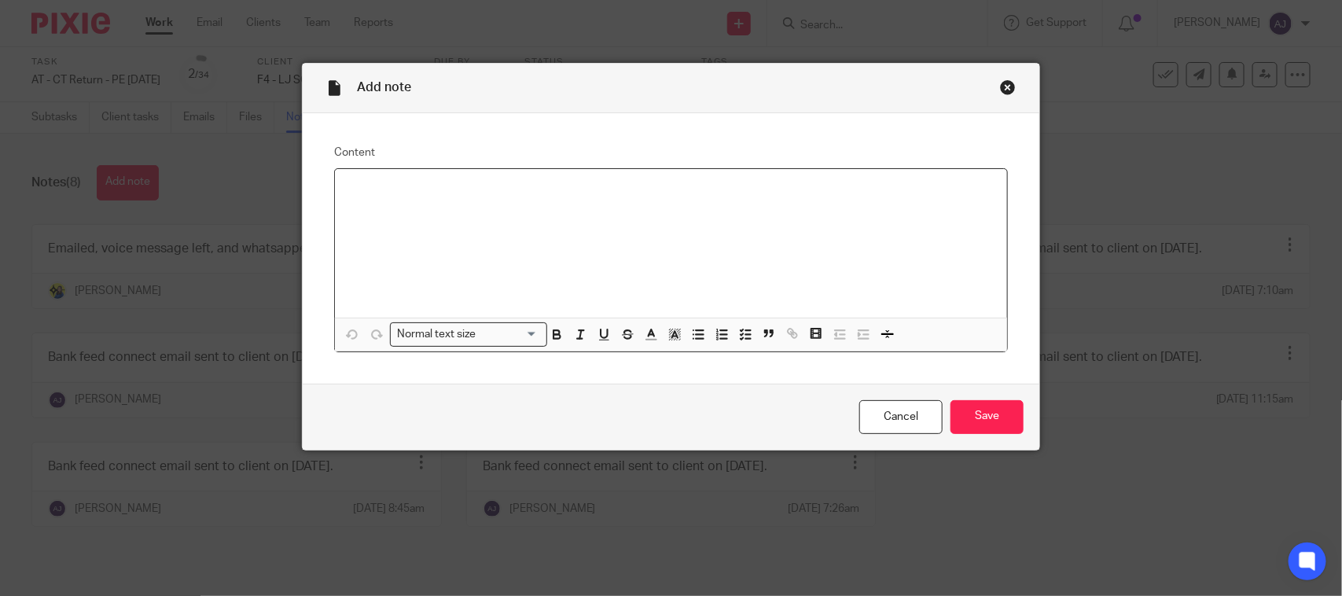
click at [488, 203] on div at bounding box center [671, 243] width 672 height 149
click at [968, 414] on input "Save" at bounding box center [987, 417] width 73 height 34
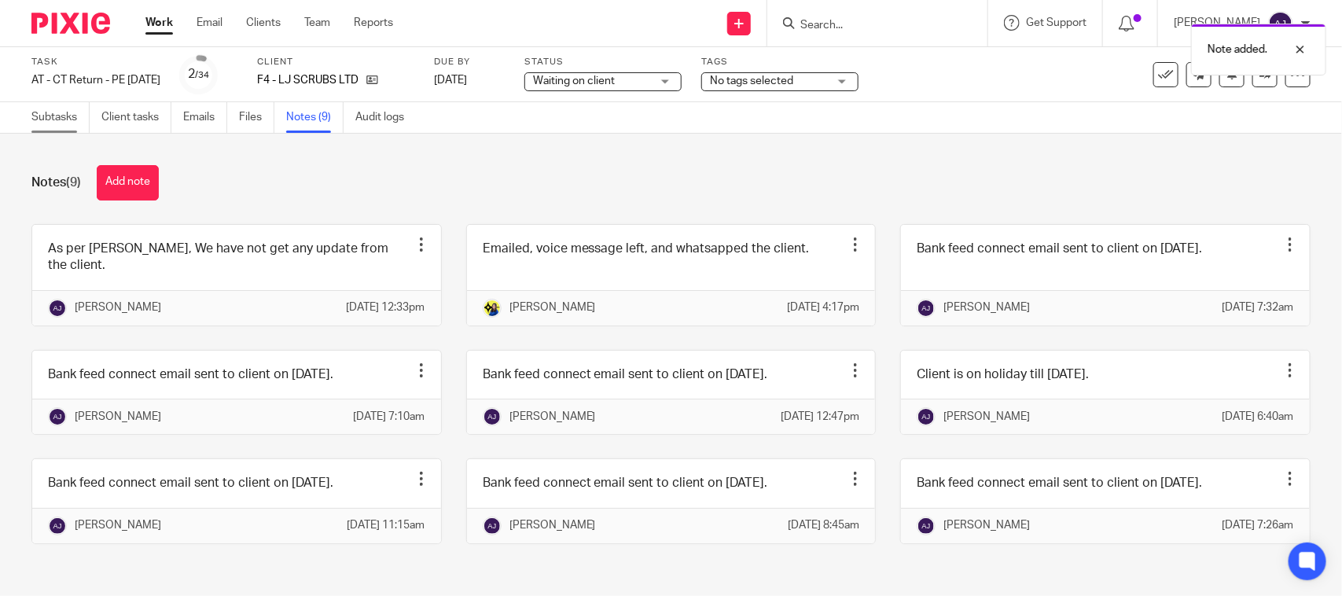
click at [53, 115] on link "Subtasks" at bounding box center [60, 117] width 58 height 31
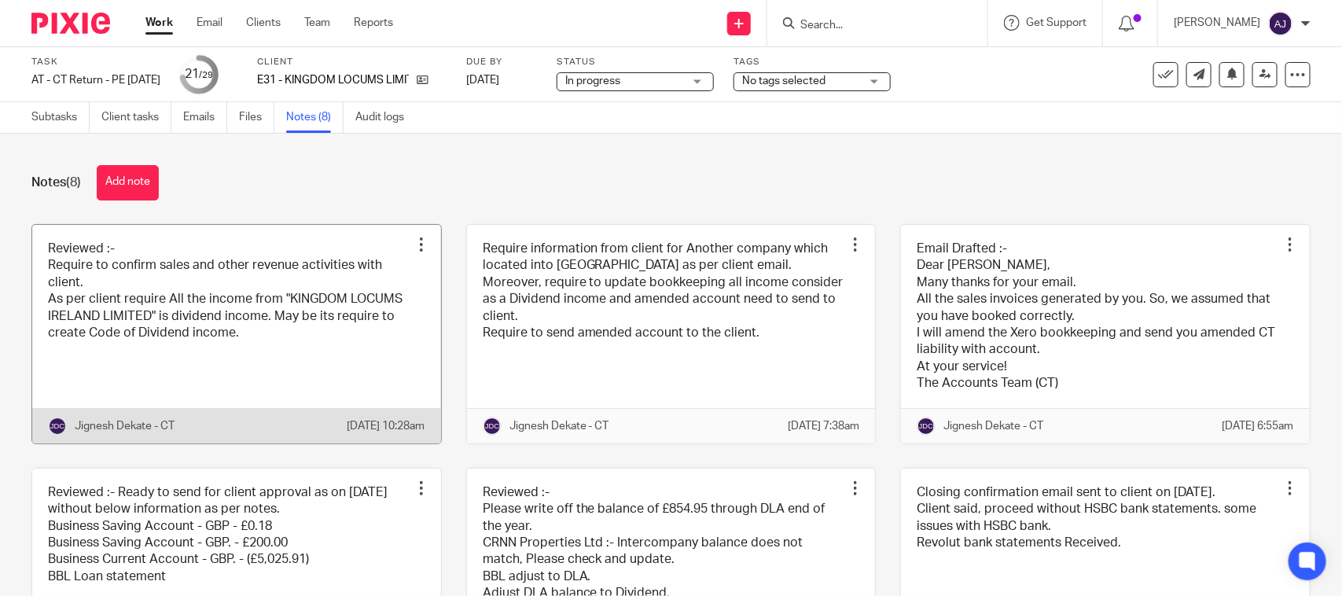
click at [190, 318] on link at bounding box center [236, 334] width 409 height 219
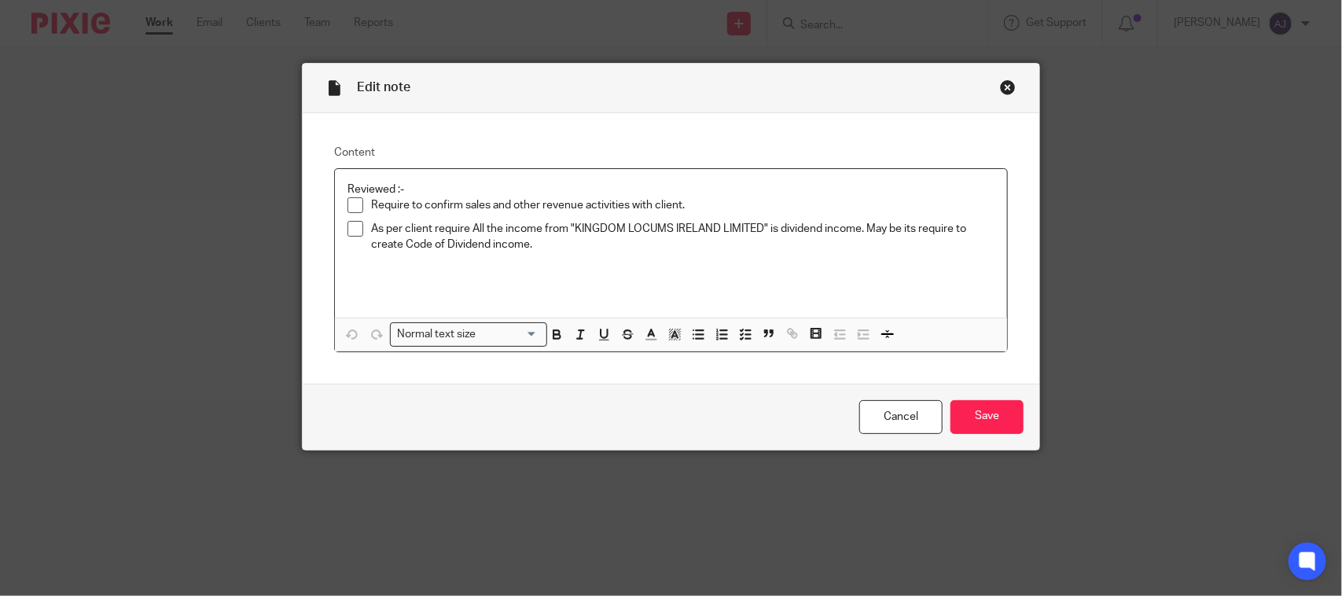
click at [1005, 86] on div "Close this dialog window" at bounding box center [1008, 87] width 16 height 16
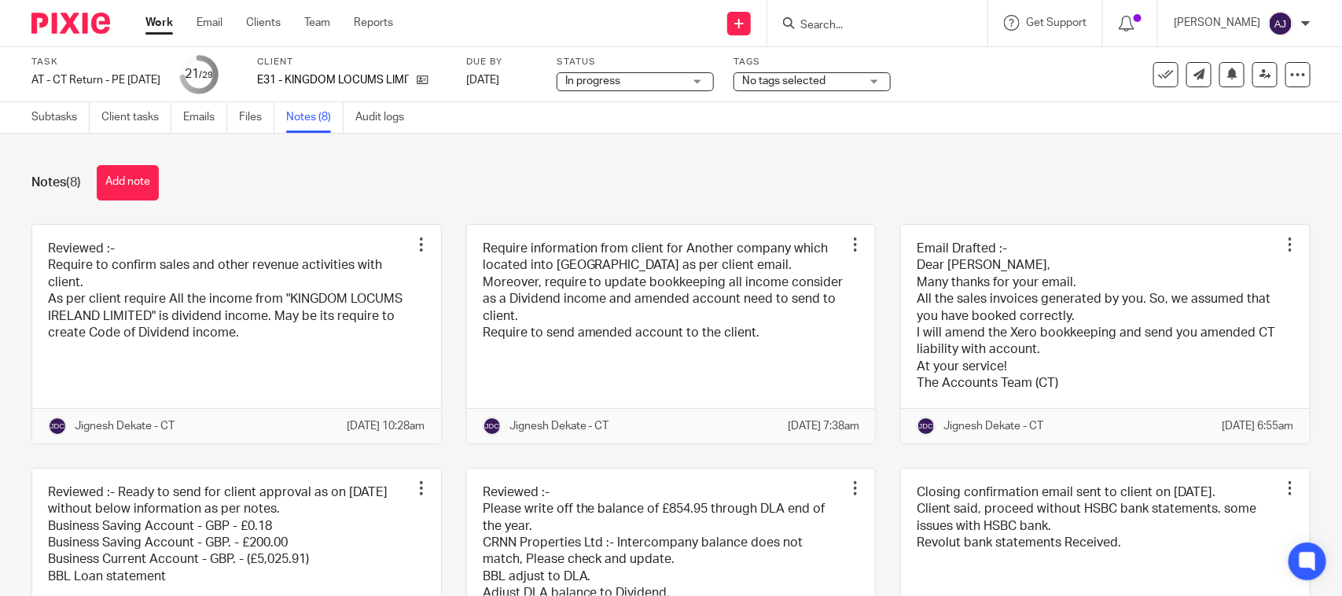
click at [846, 31] on form at bounding box center [882, 23] width 167 height 20
click at [857, 28] on input "Search" at bounding box center [870, 26] width 142 height 14
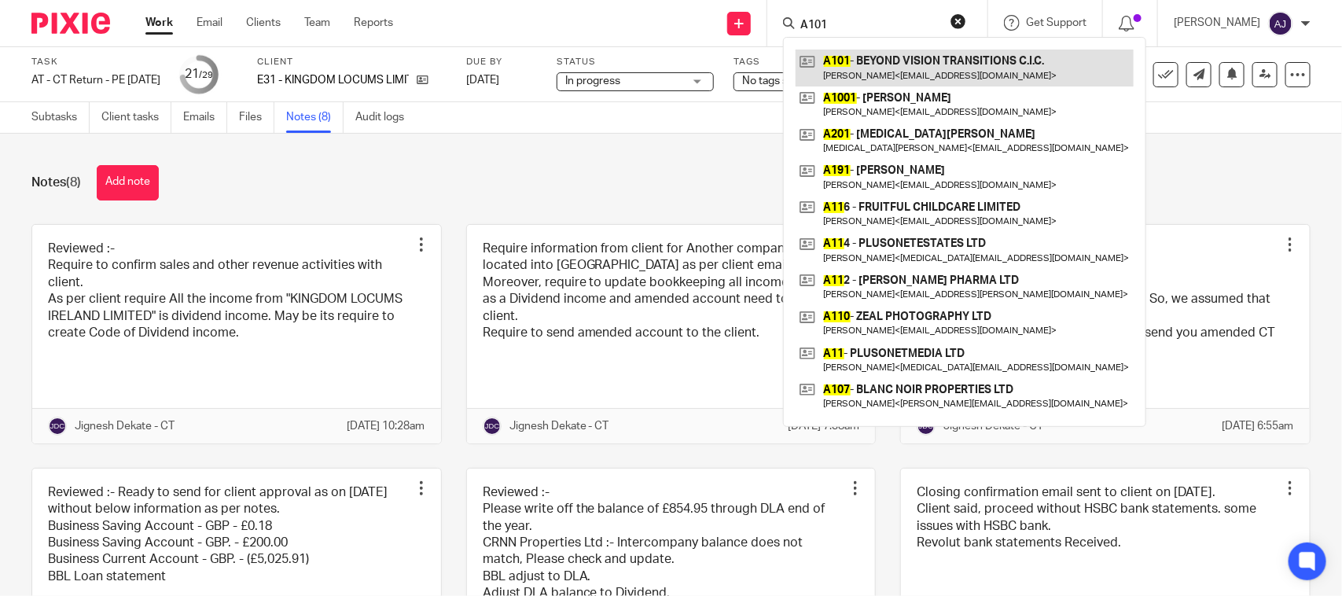
type input "A101"
click at [909, 80] on link at bounding box center [965, 68] width 338 height 36
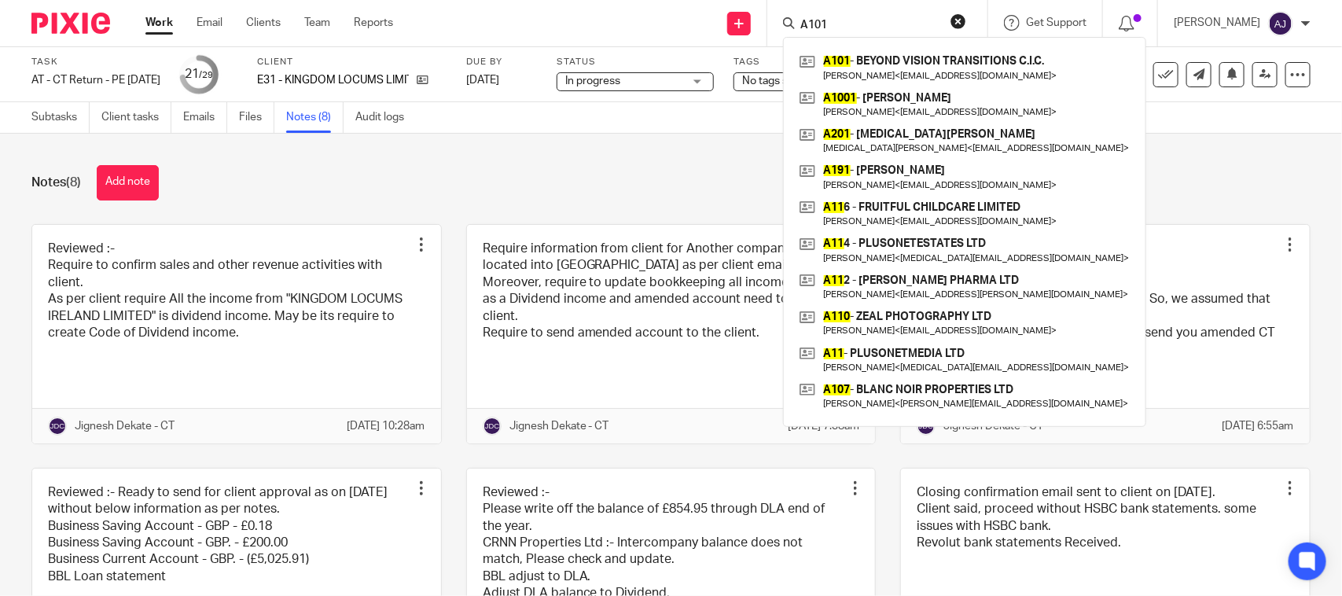
click at [771, 167] on div "Notes (8) Add note" at bounding box center [670, 182] width 1279 height 35
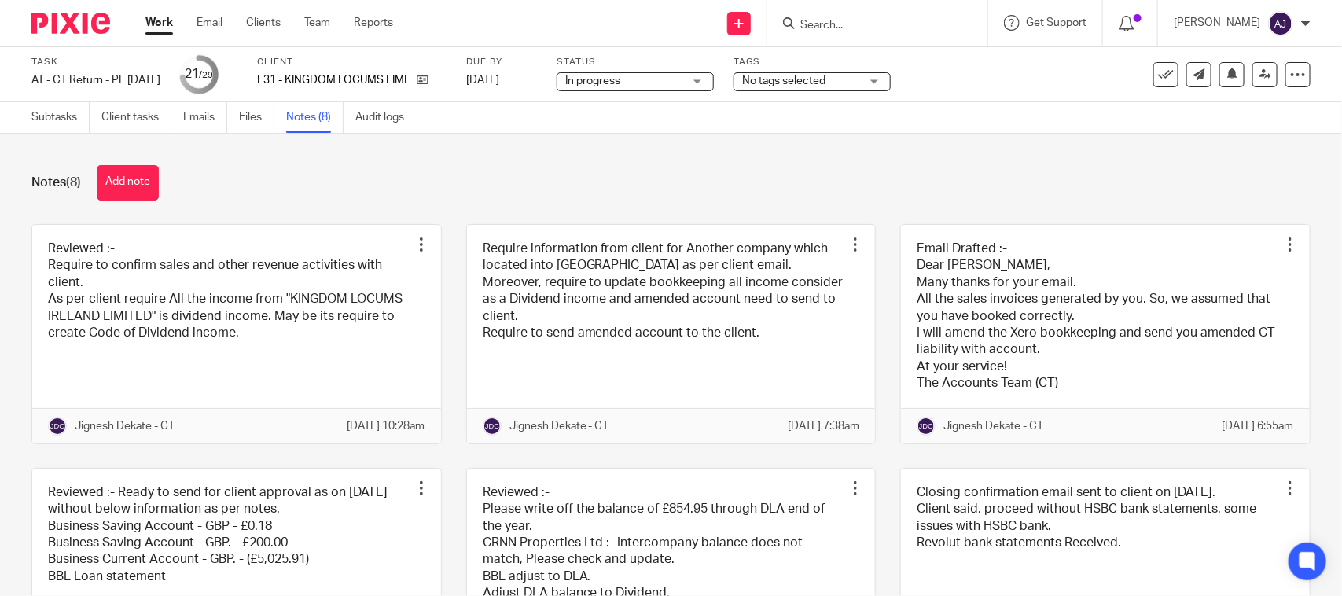
click at [529, 201] on div "Notes (8) Add note Reviewed :- Require to confirm sales and other revenue activ…" at bounding box center [671, 365] width 1342 height 462
click at [537, 178] on div "Notes (8) Add note" at bounding box center [670, 182] width 1279 height 35
click at [543, 182] on div "Notes (8) Add note" at bounding box center [670, 182] width 1279 height 35
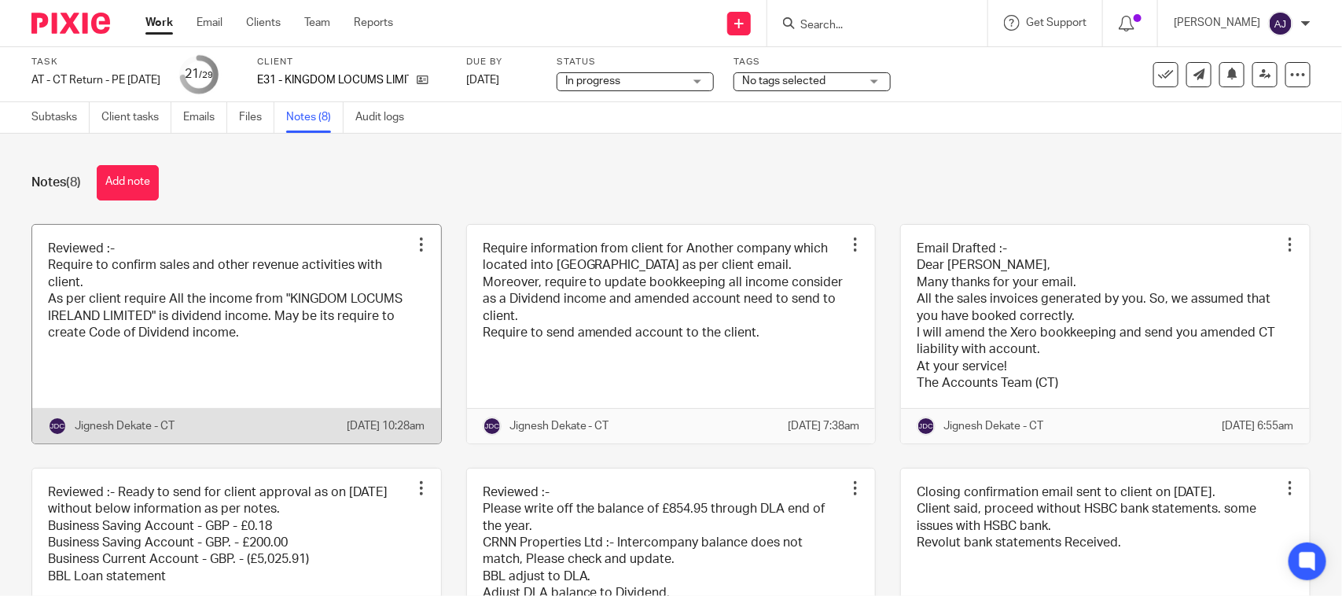
click at [107, 308] on link at bounding box center [236, 334] width 409 height 219
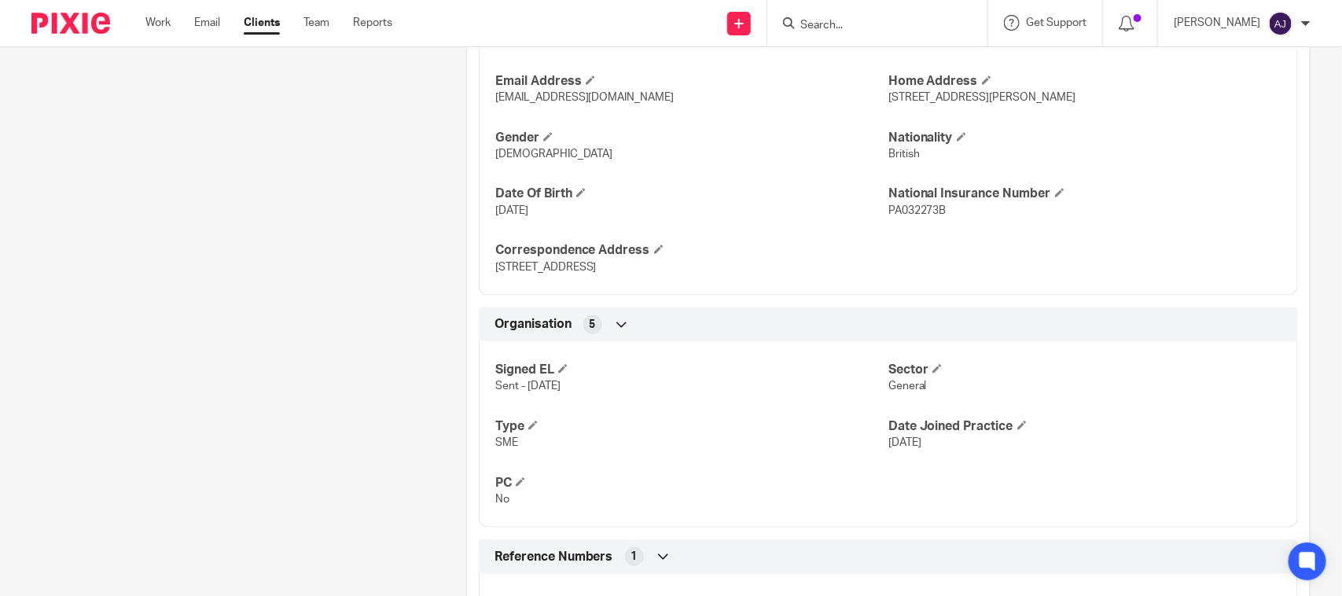
scroll to position [688, 0]
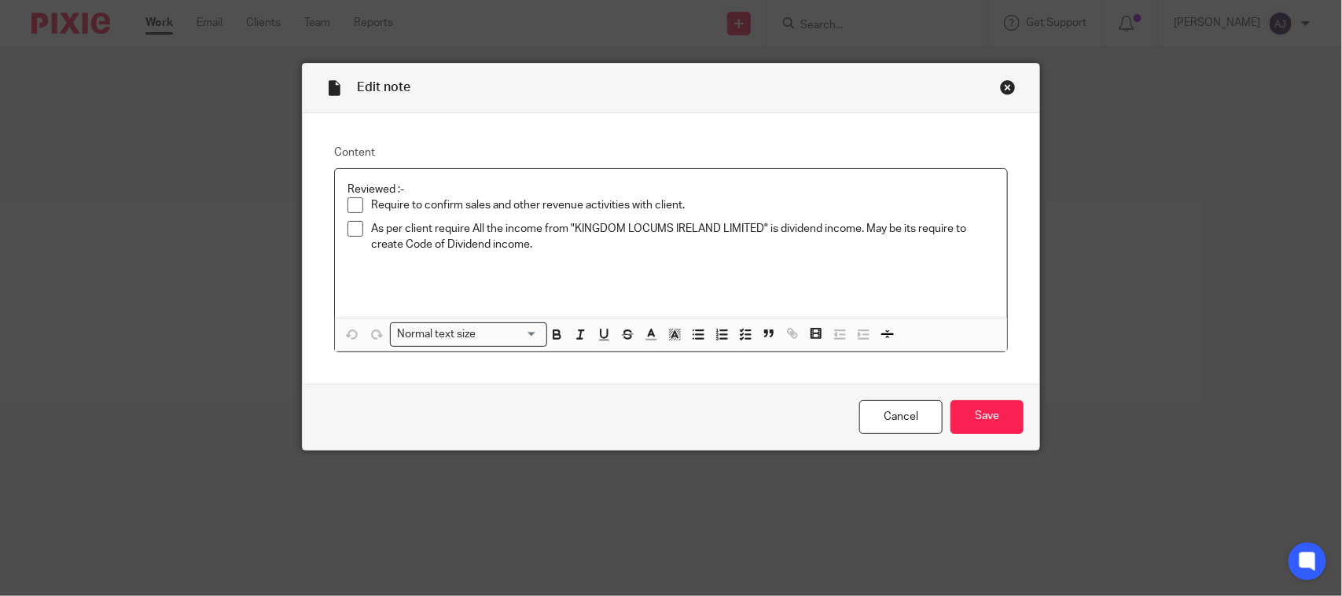
click at [566, 256] on div "Reviewed :- Require to confirm sales and other revenue activities with client. …" at bounding box center [671, 243] width 672 height 149
click at [1000, 80] on div "Close this dialog window" at bounding box center [1008, 87] width 16 height 16
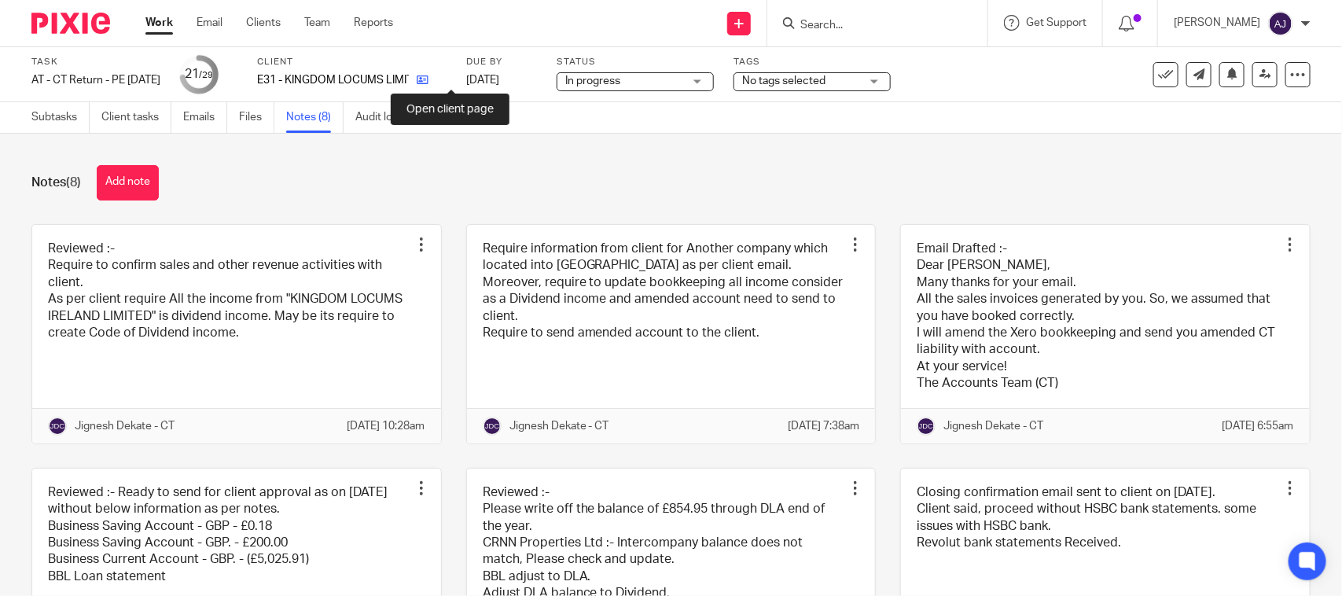
click at [429, 81] on icon at bounding box center [423, 80] width 12 height 12
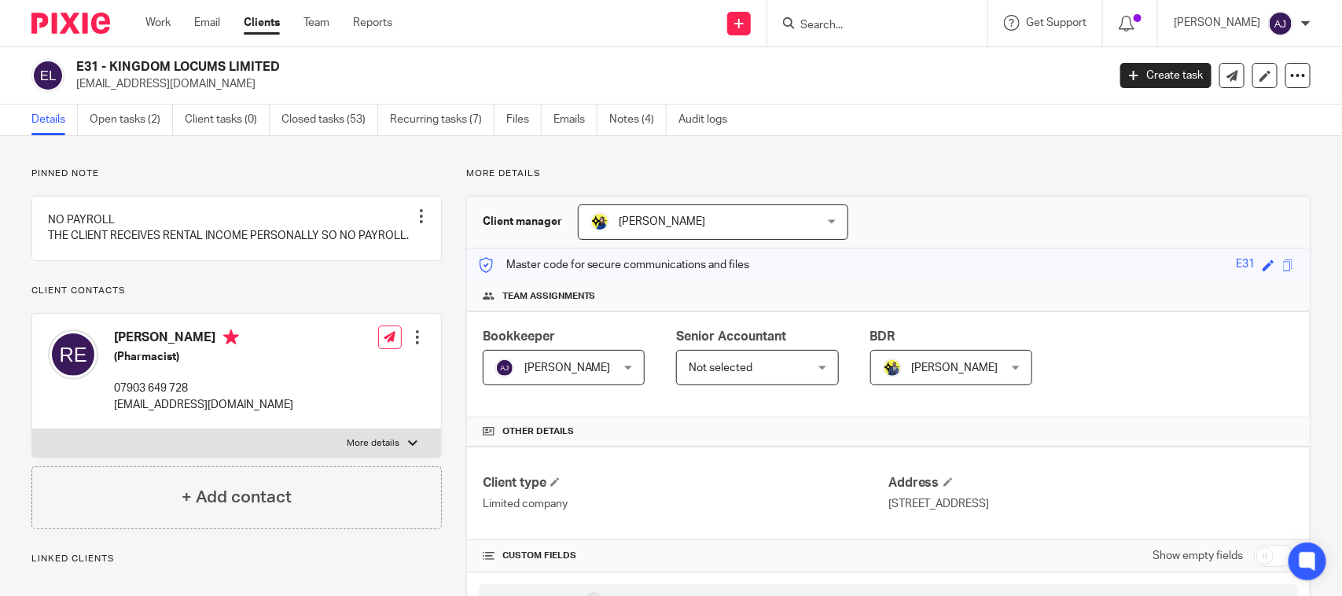
drag, startPoint x: 112, startPoint y: 370, endPoint x: 197, endPoint y: 377, distance: 85.3
click at [197, 377] on div "[PERSON_NAME] (Pharmacist) 07903 649 728 [EMAIL_ADDRESS][DOMAIN_NAME]" at bounding box center [170, 371] width 245 height 99
copy h4 "[PERSON_NAME]"
